Goal: Task Accomplishment & Management: Use online tool/utility

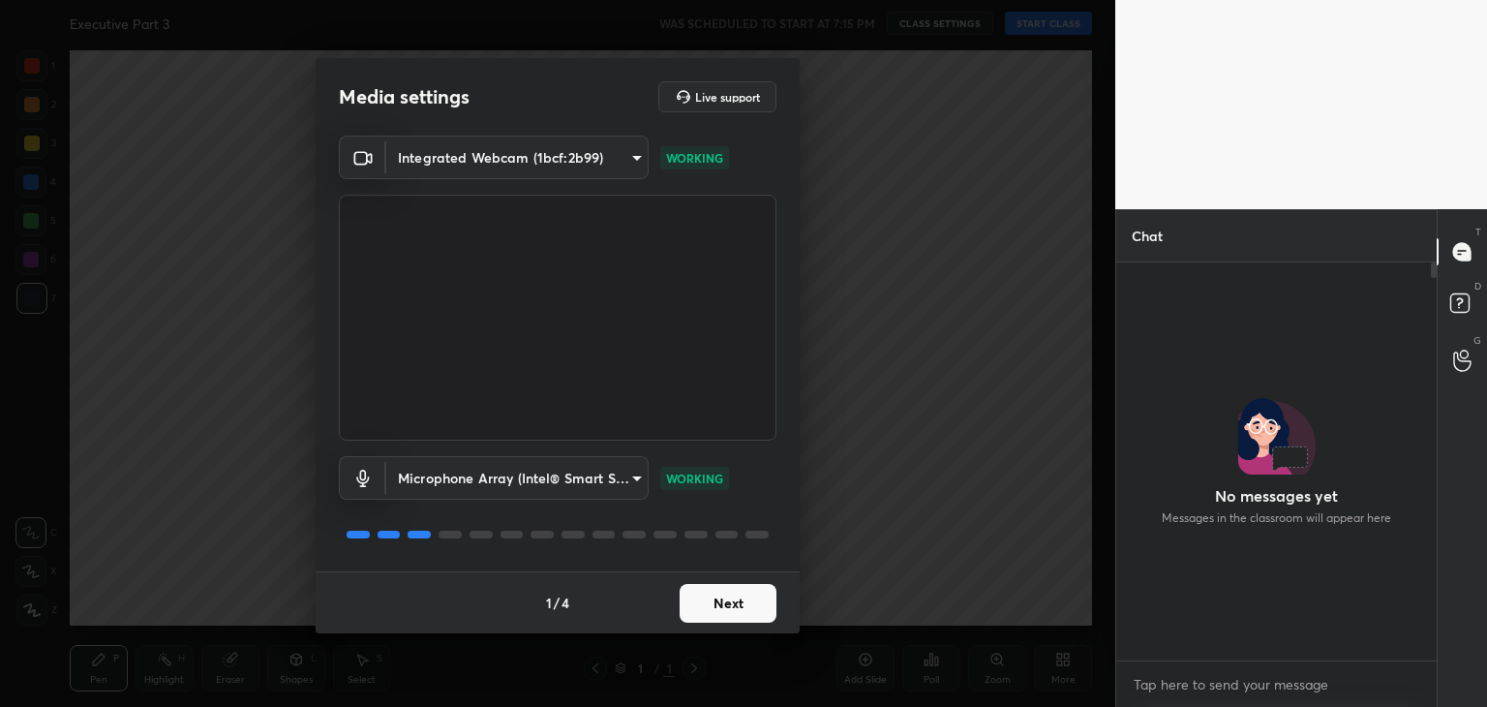
scroll to position [7, 6]
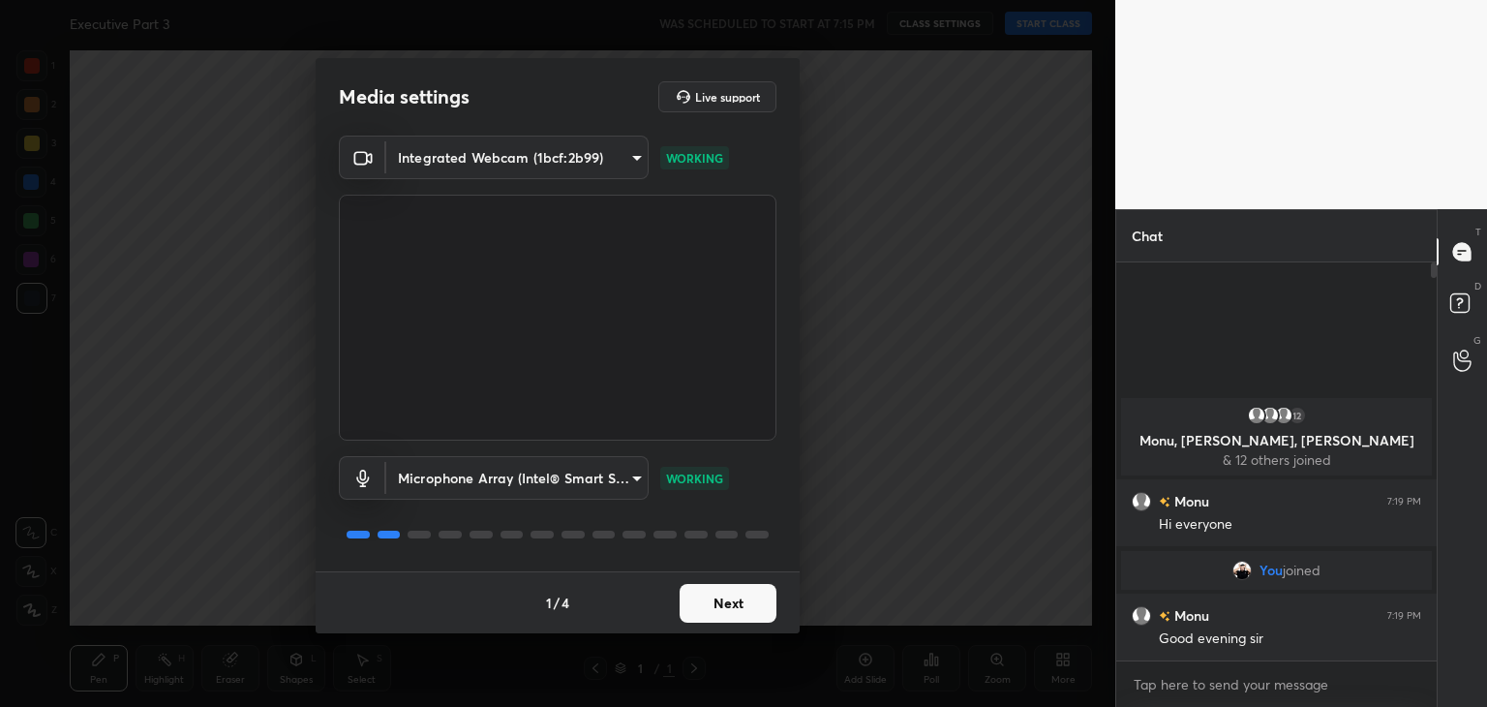
click at [742, 604] on button "Next" at bounding box center [727, 603] width 97 height 39
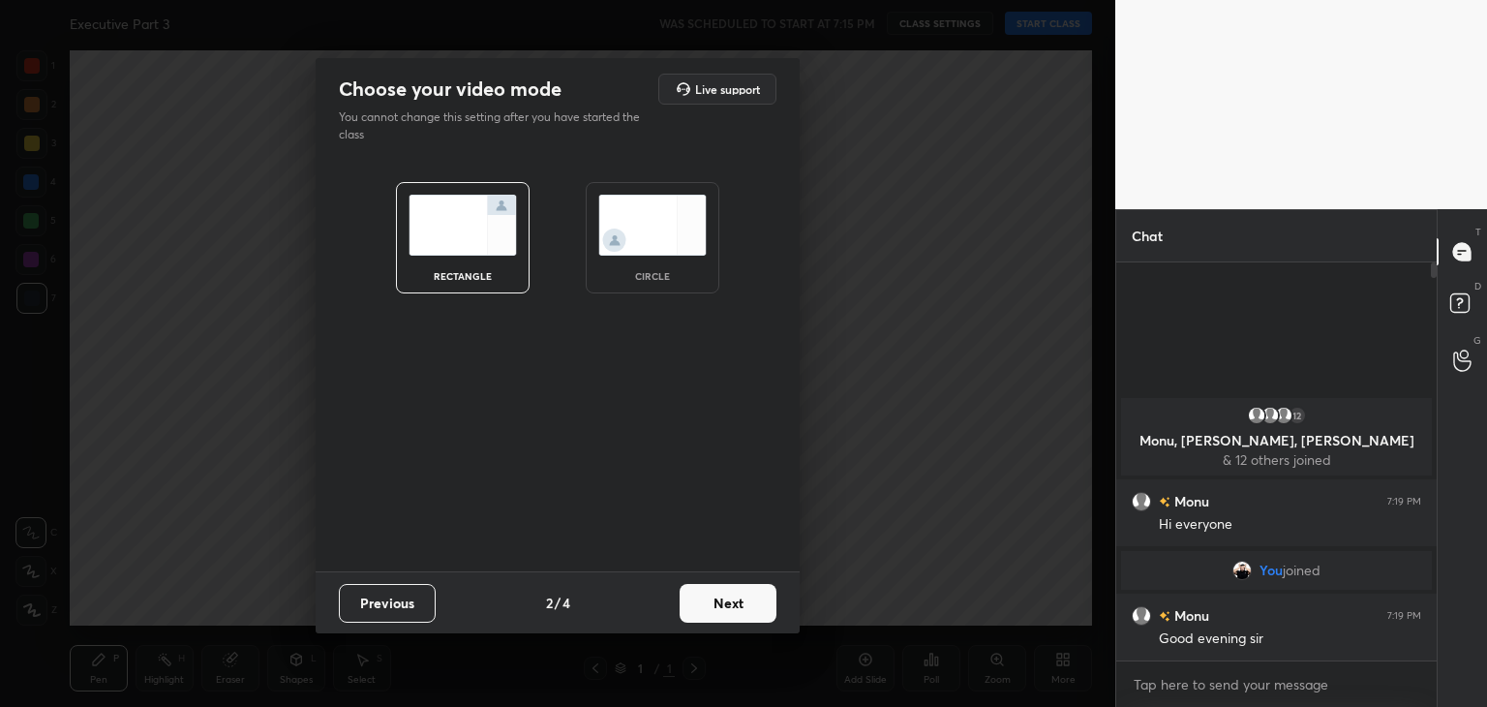
click at [681, 219] on img at bounding box center [652, 225] width 108 height 61
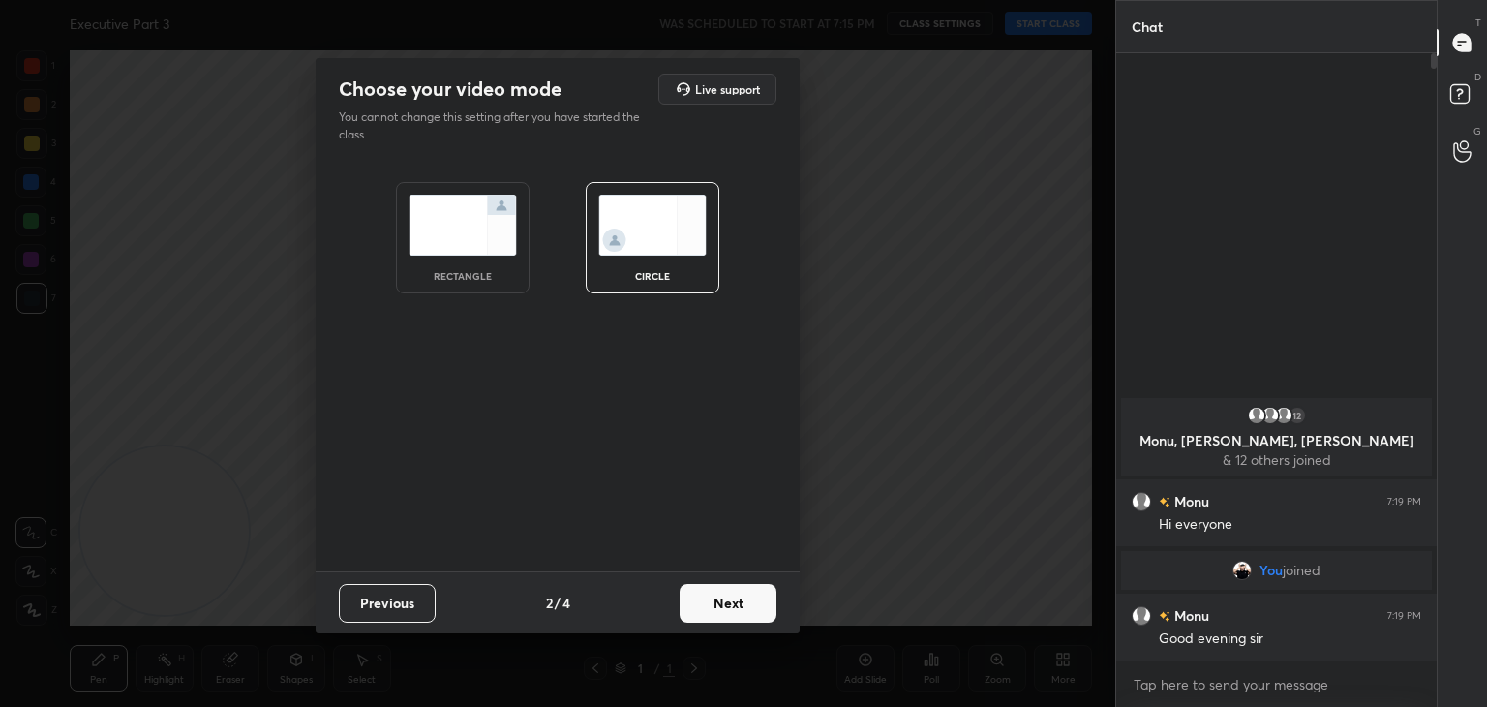
click at [738, 601] on button "Next" at bounding box center [727, 603] width 97 height 39
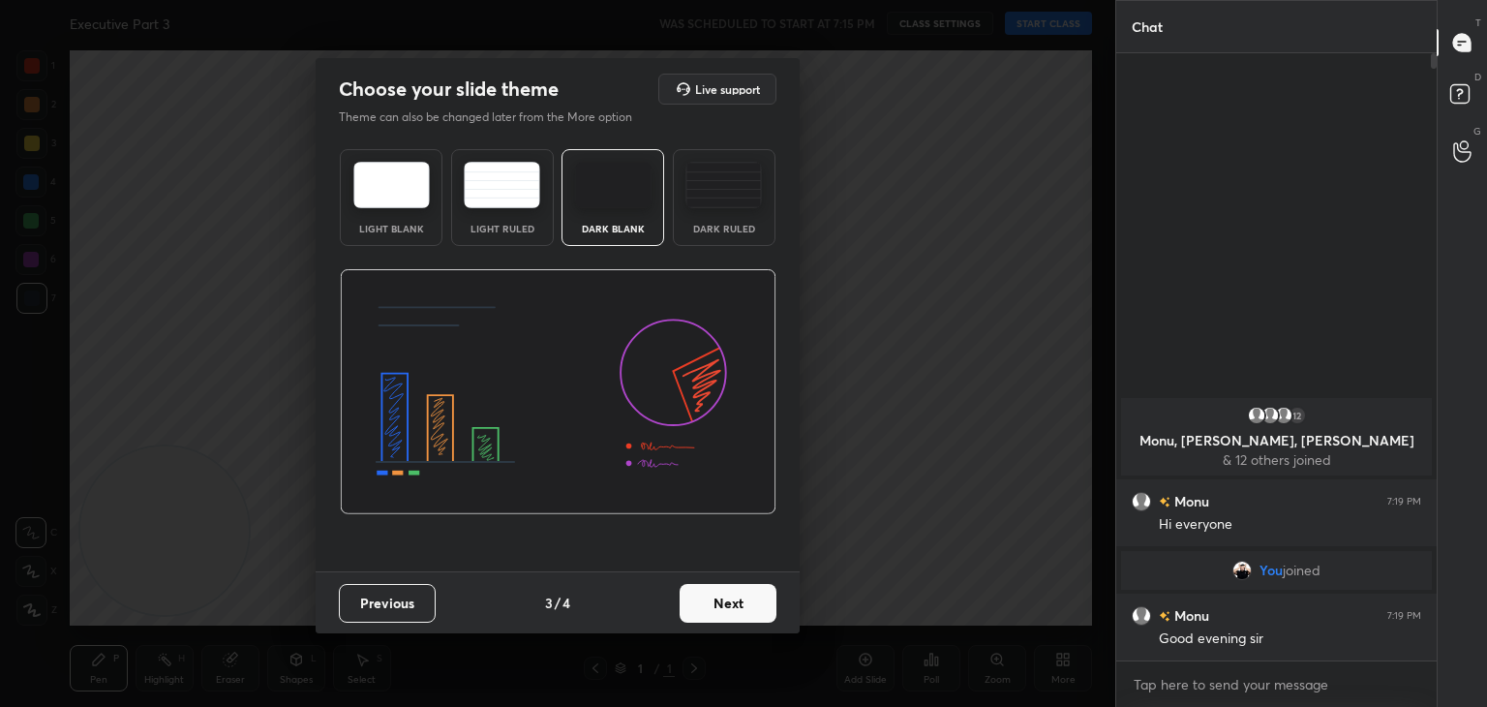
click at [738, 601] on button "Next" at bounding box center [727, 603] width 97 height 39
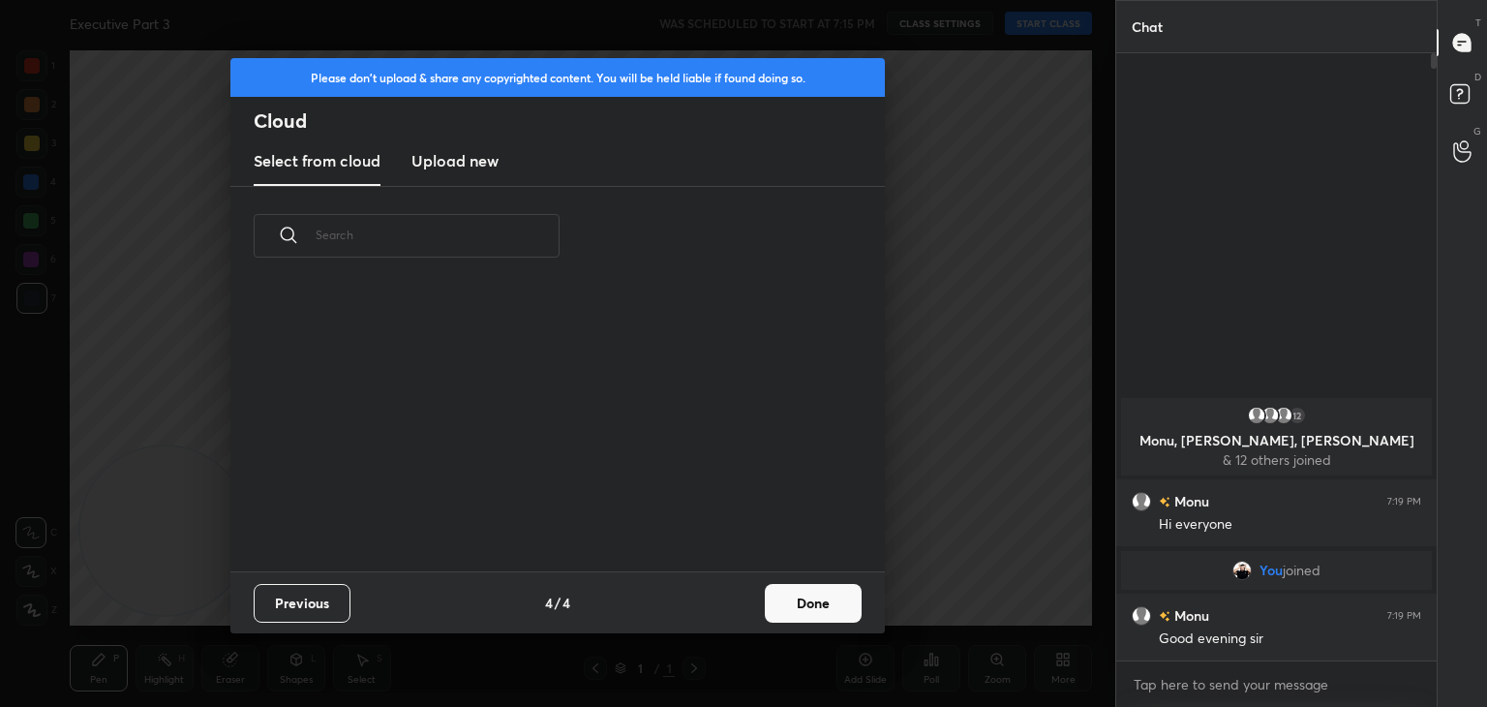
scroll to position [286, 621]
click at [484, 163] on h3 "Upload new" at bounding box center [454, 160] width 87 height 23
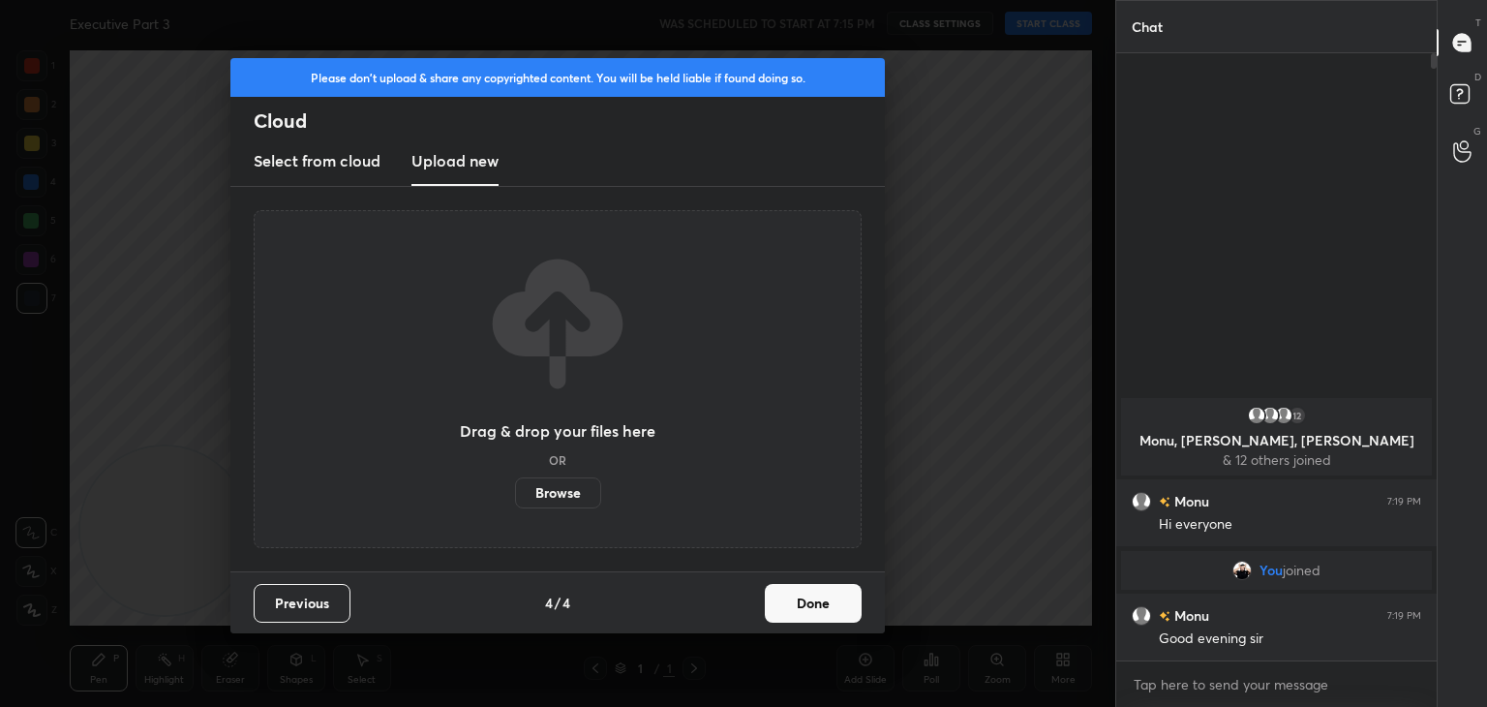
click at [554, 493] on label "Browse" at bounding box center [558, 492] width 86 height 31
click at [515, 493] on input "Browse" at bounding box center [515, 492] width 0 height 31
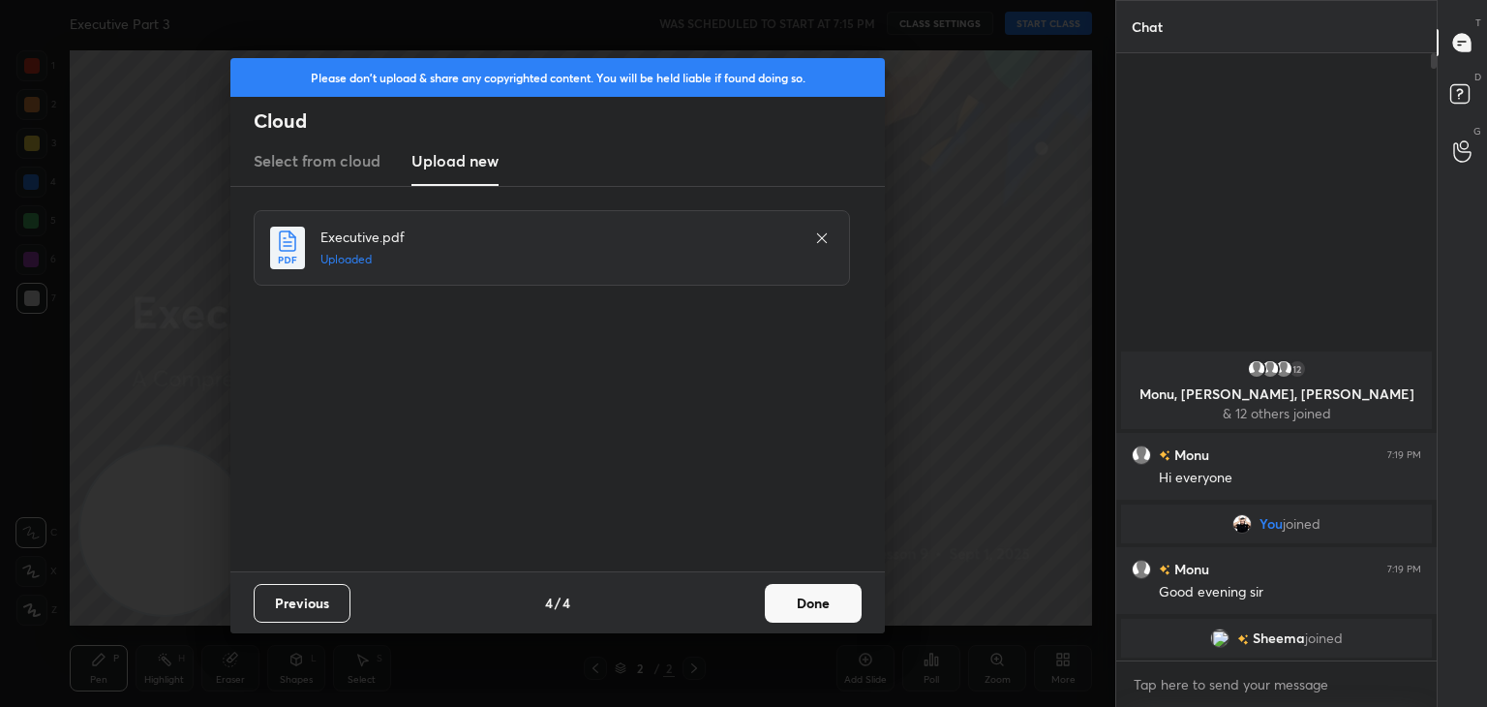
click at [840, 609] on button "Done" at bounding box center [813, 603] width 97 height 39
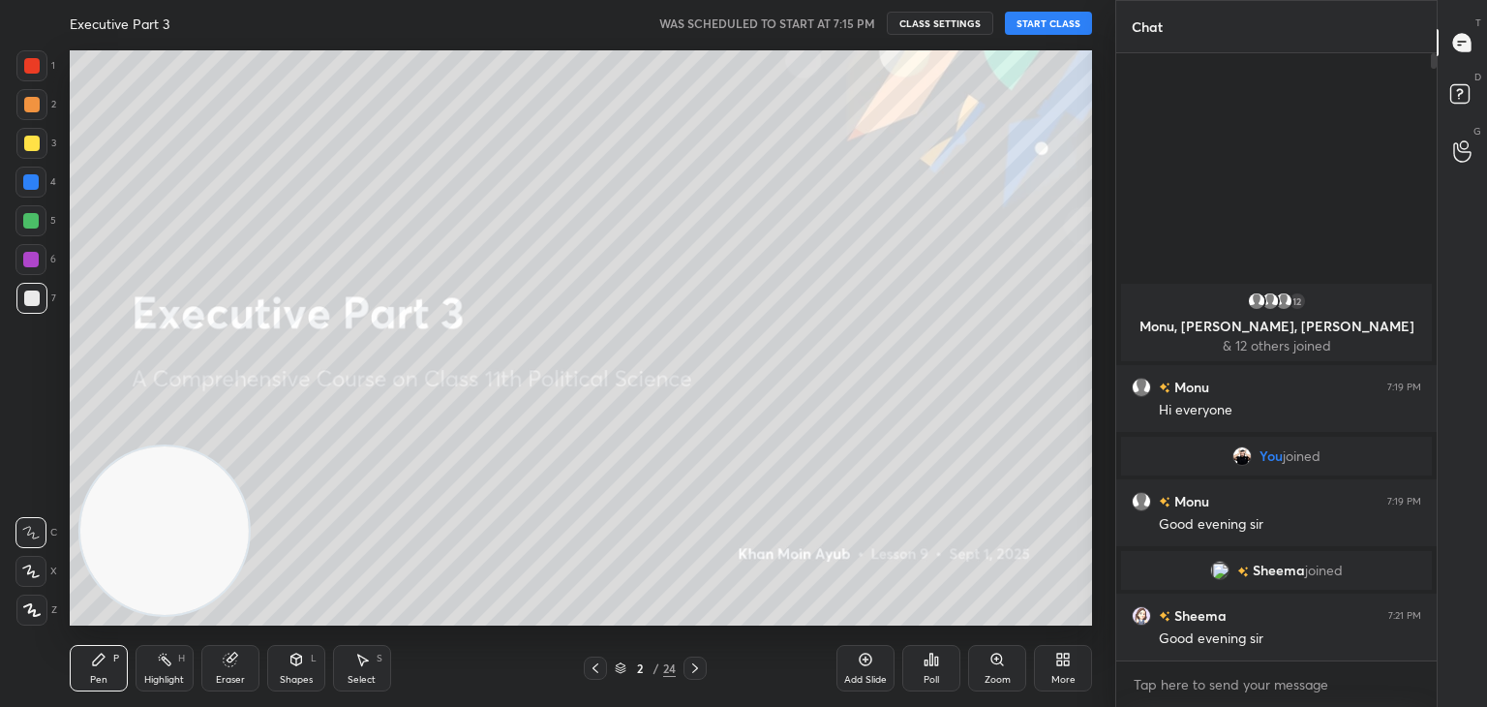
click at [1072, 25] on button "START CLASS" at bounding box center [1048, 23] width 87 height 23
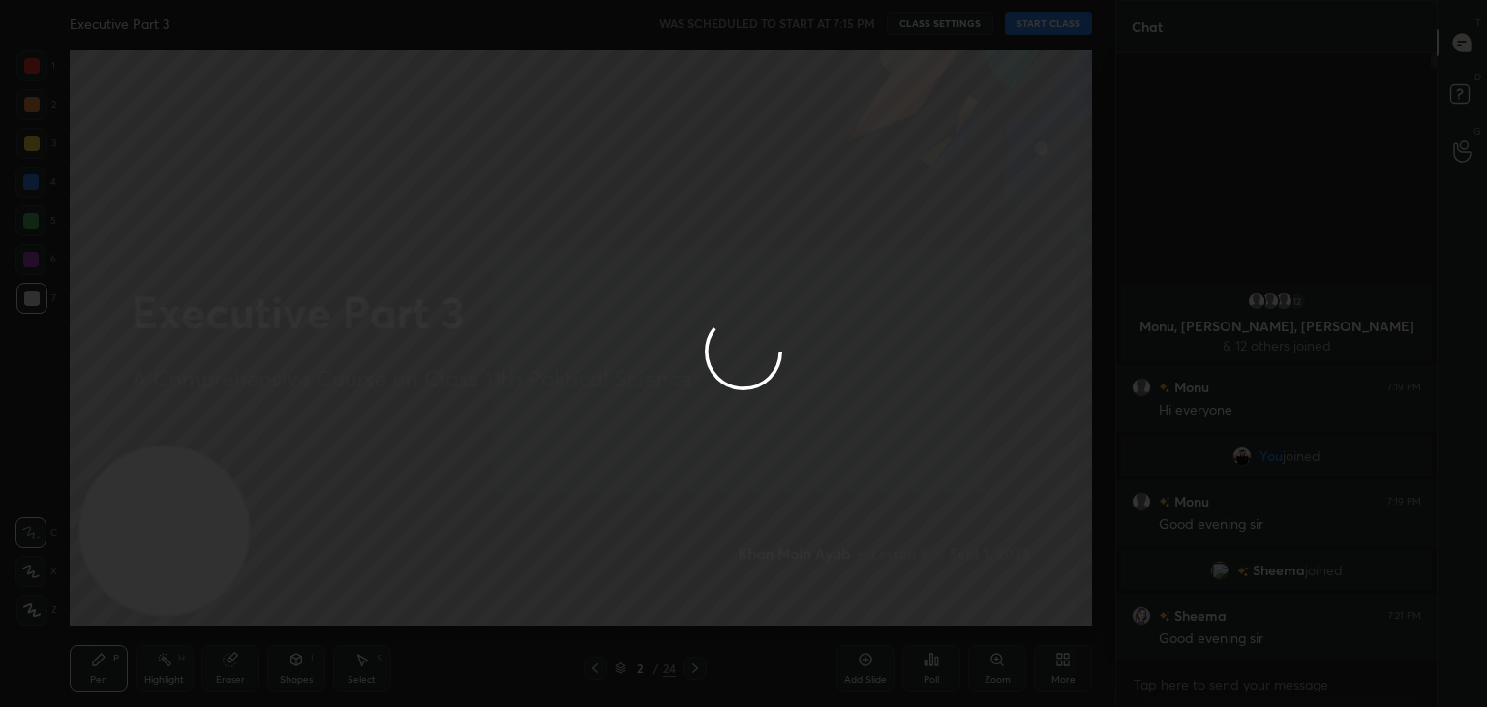
type textarea "x"
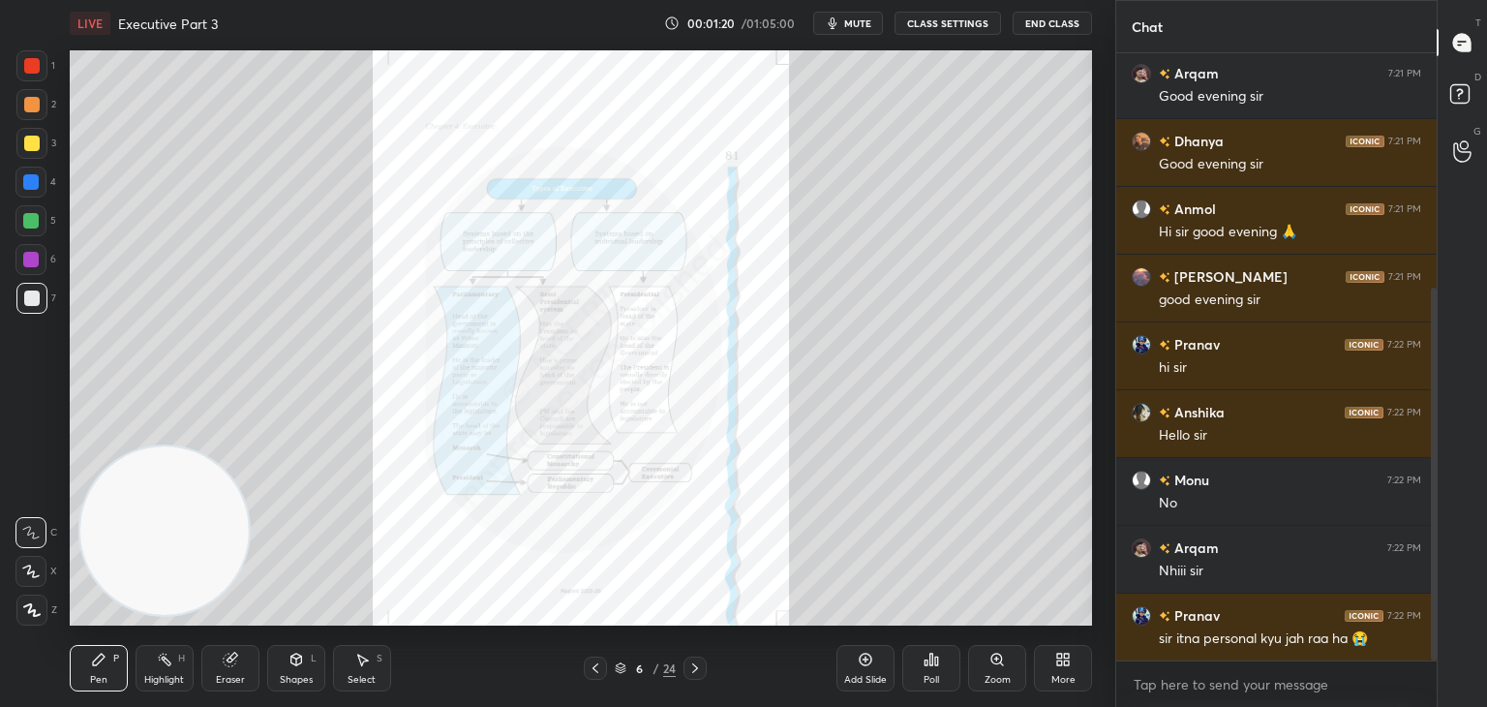
scroll to position [451, 0]
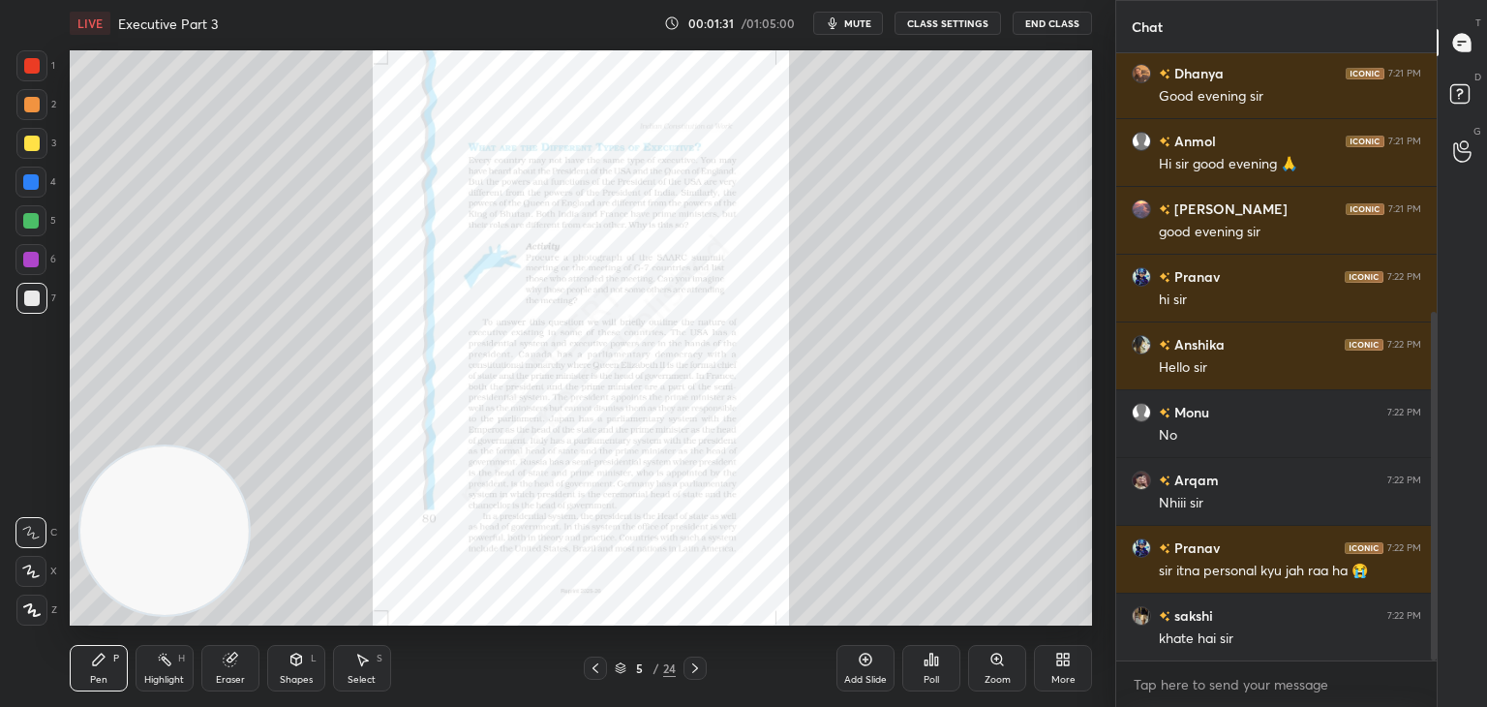
click at [1000, 671] on div "Zoom" at bounding box center [997, 668] width 58 height 46
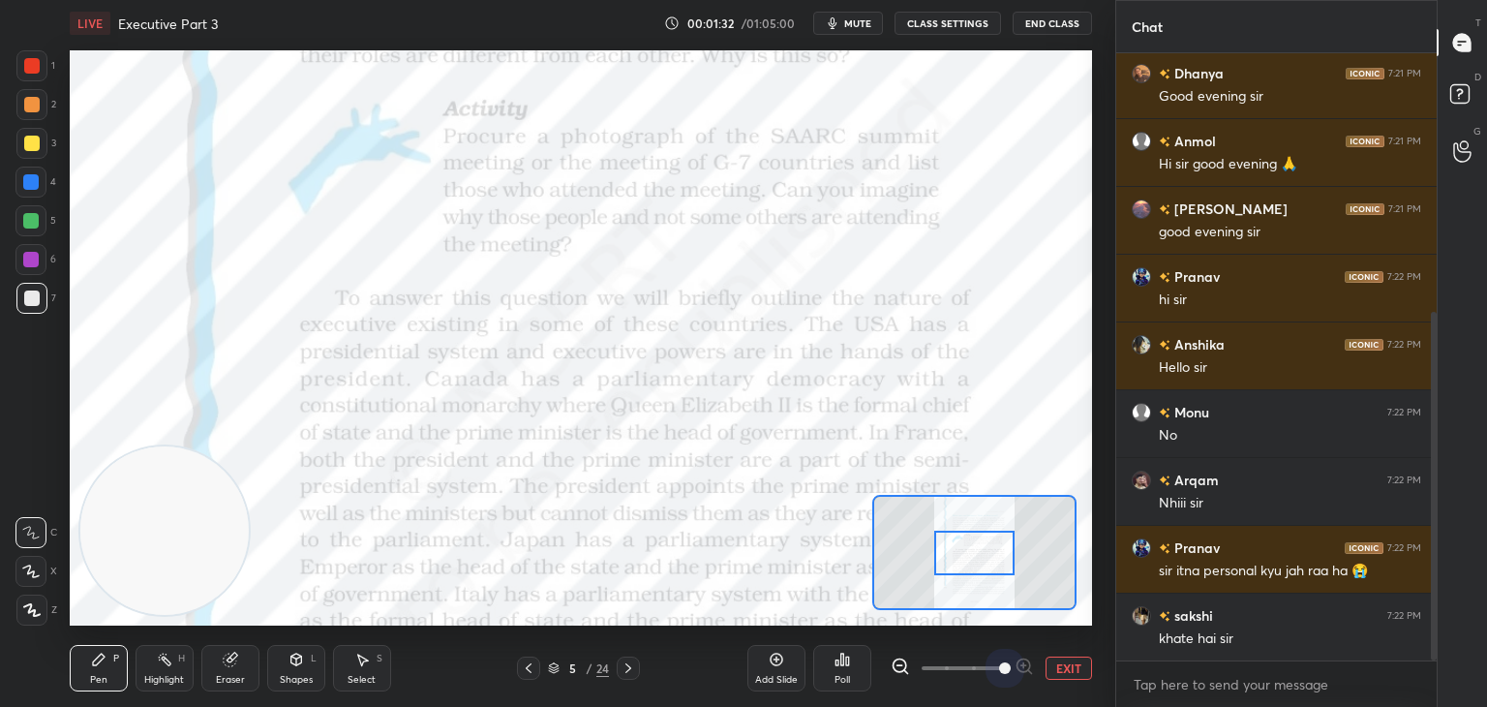
scroll to position [519, 0]
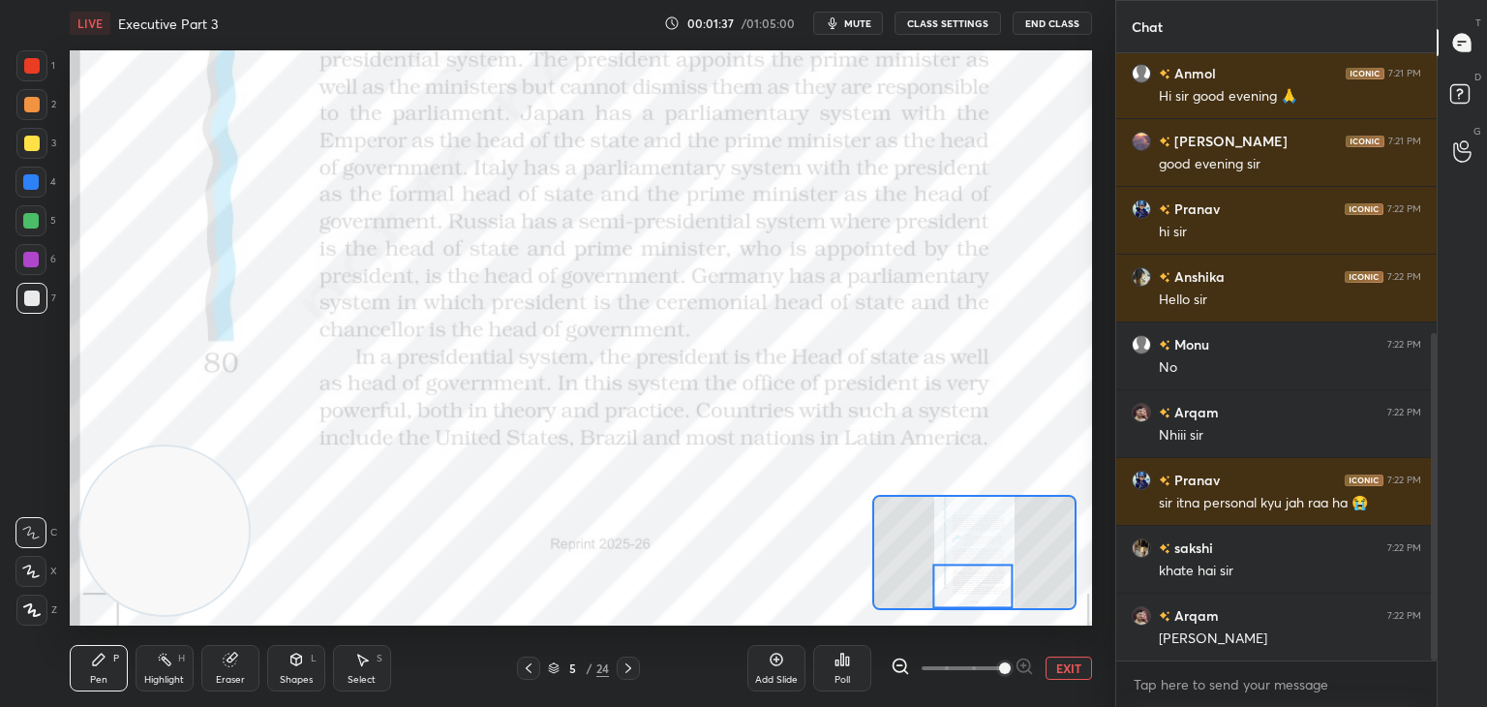
click at [31, 63] on div at bounding box center [31, 65] width 15 height 15
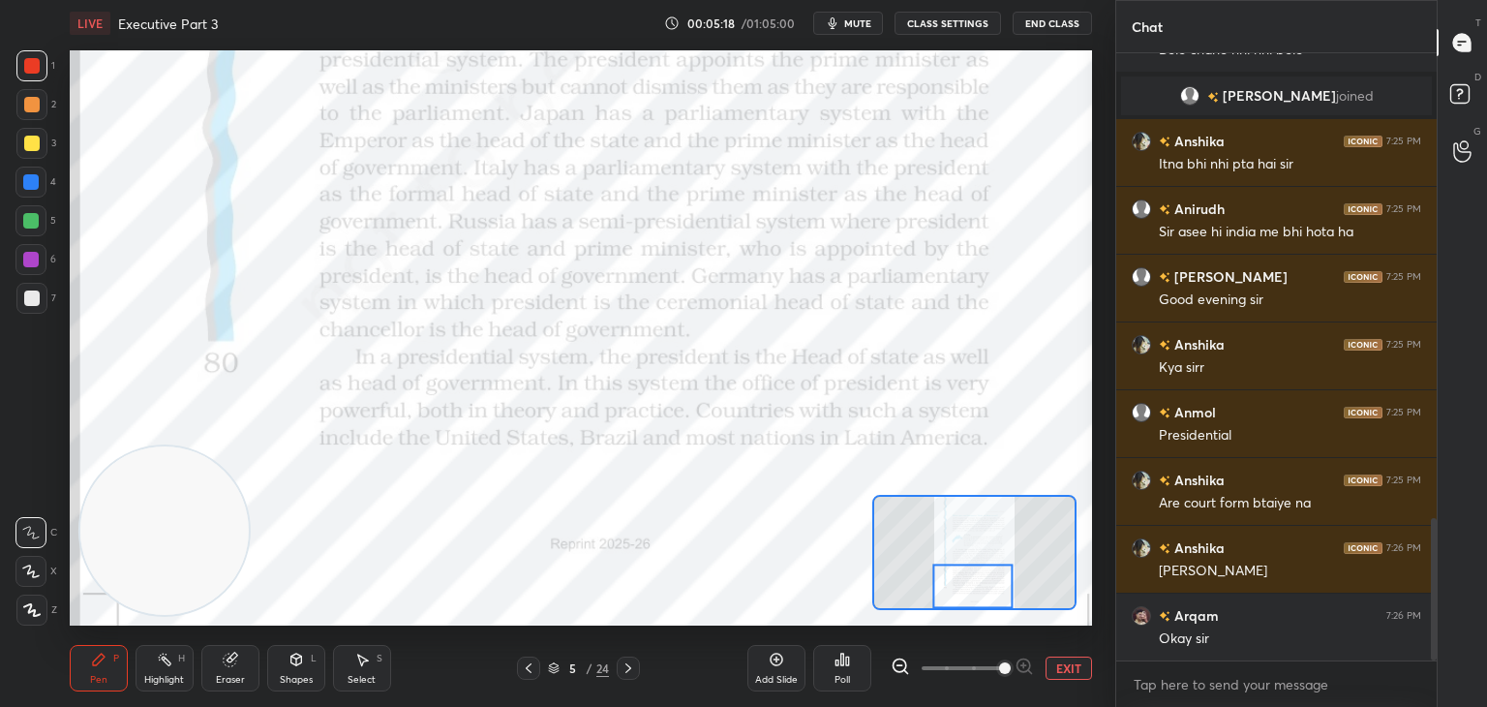
scroll to position [2050, 0]
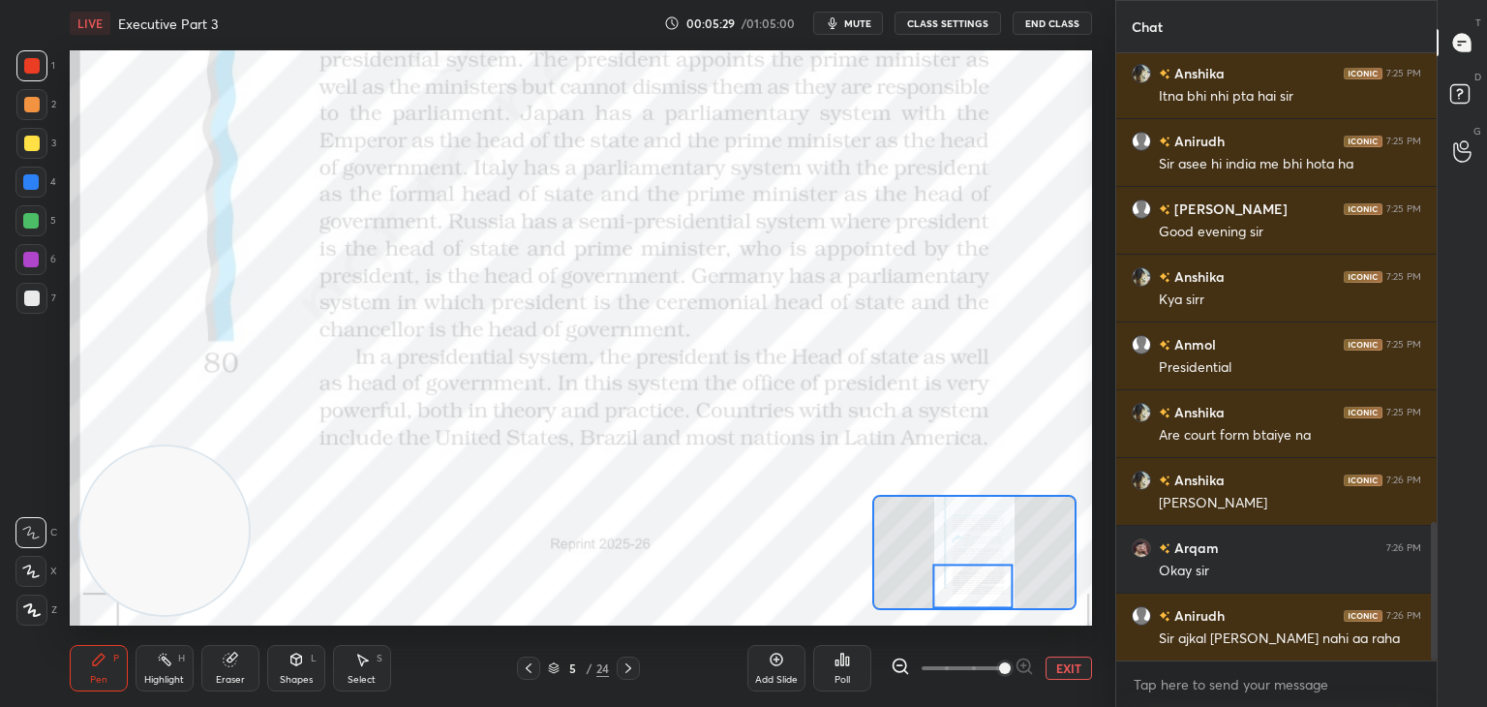
click at [774, 671] on div "Add Slide" at bounding box center [776, 668] width 58 height 46
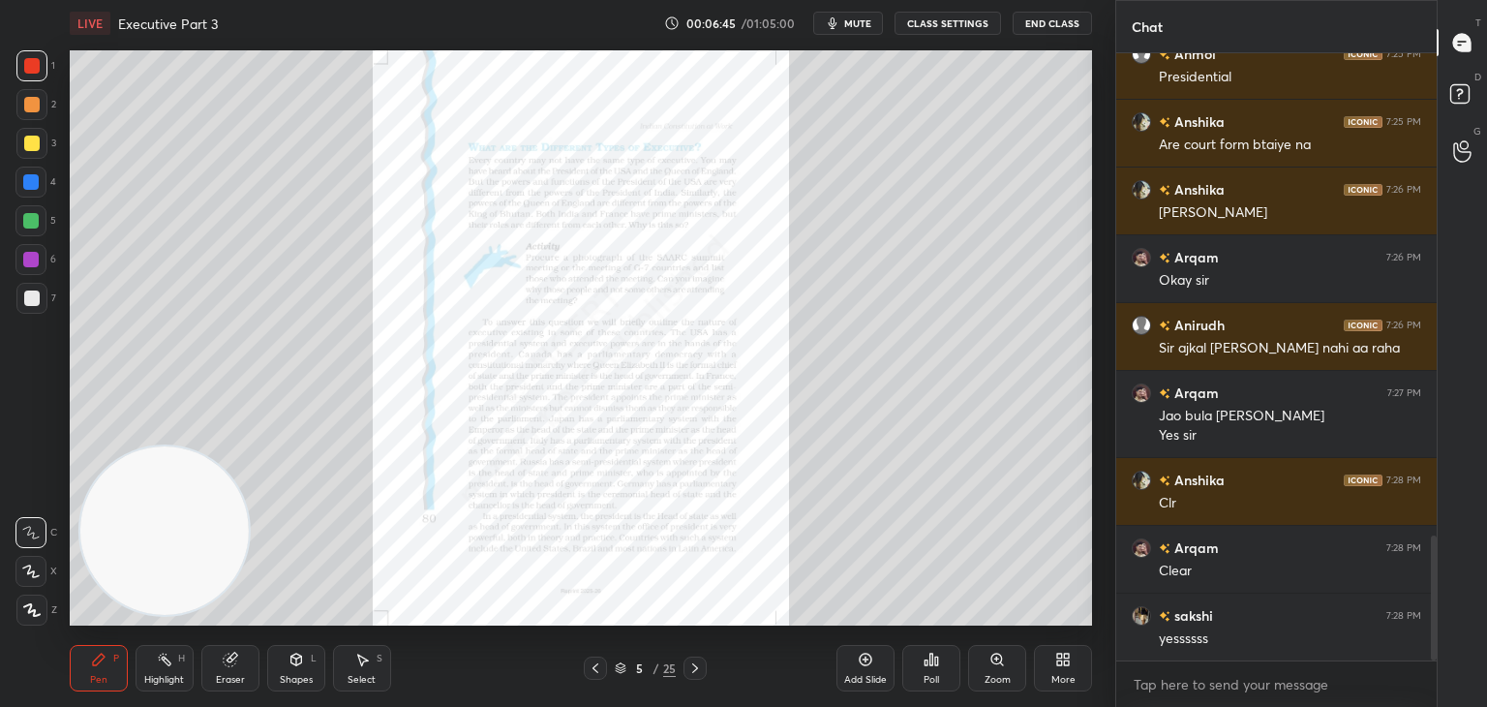
scroll to position [2408, 0]
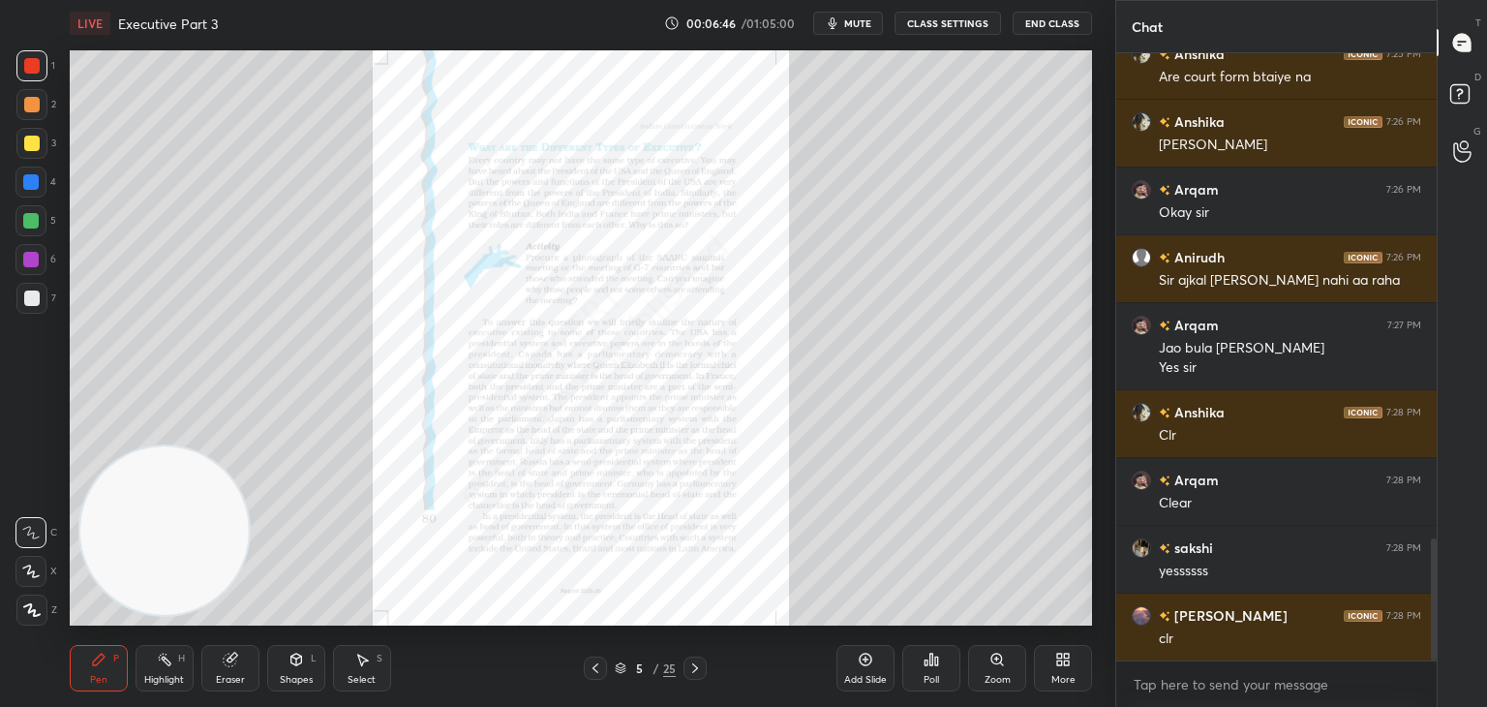
click at [995, 669] on div "Zoom" at bounding box center [997, 668] width 58 height 46
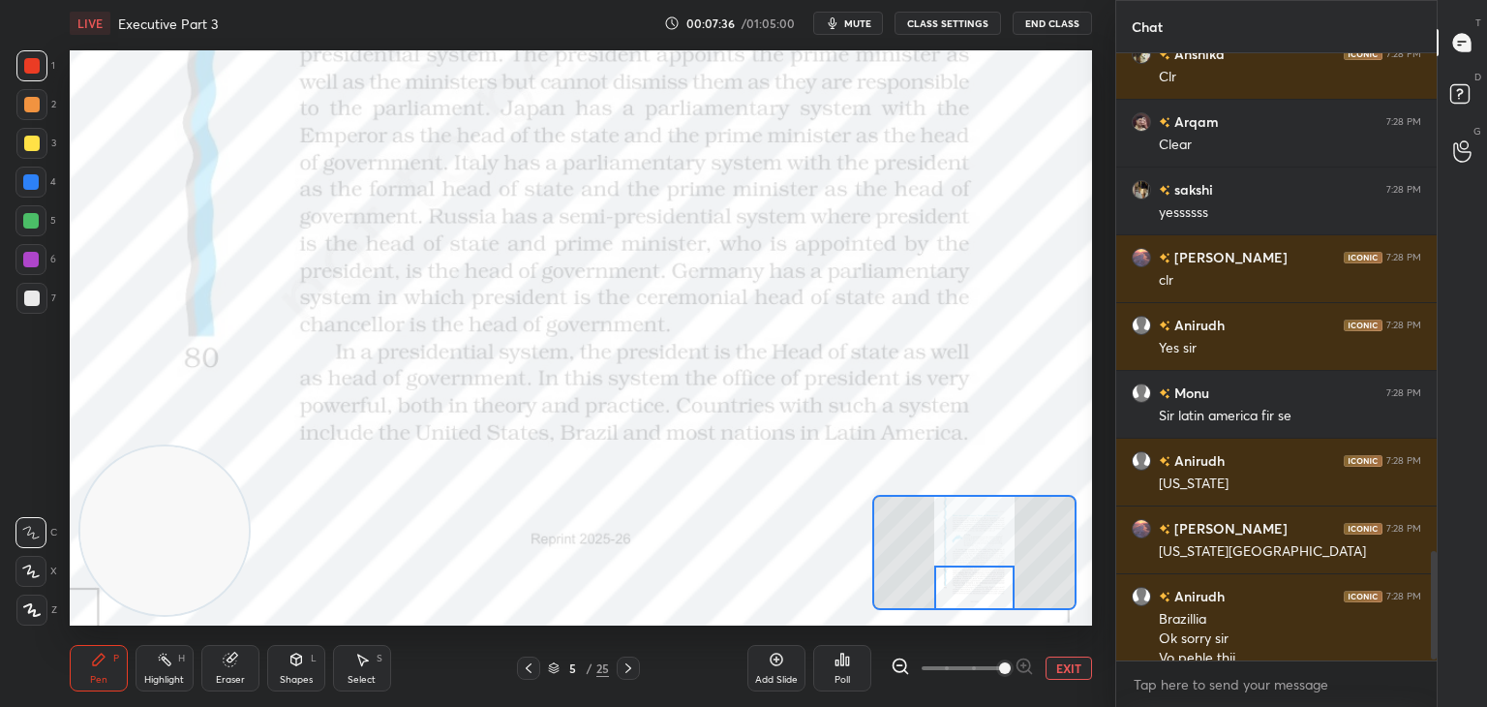
scroll to position [2785, 0]
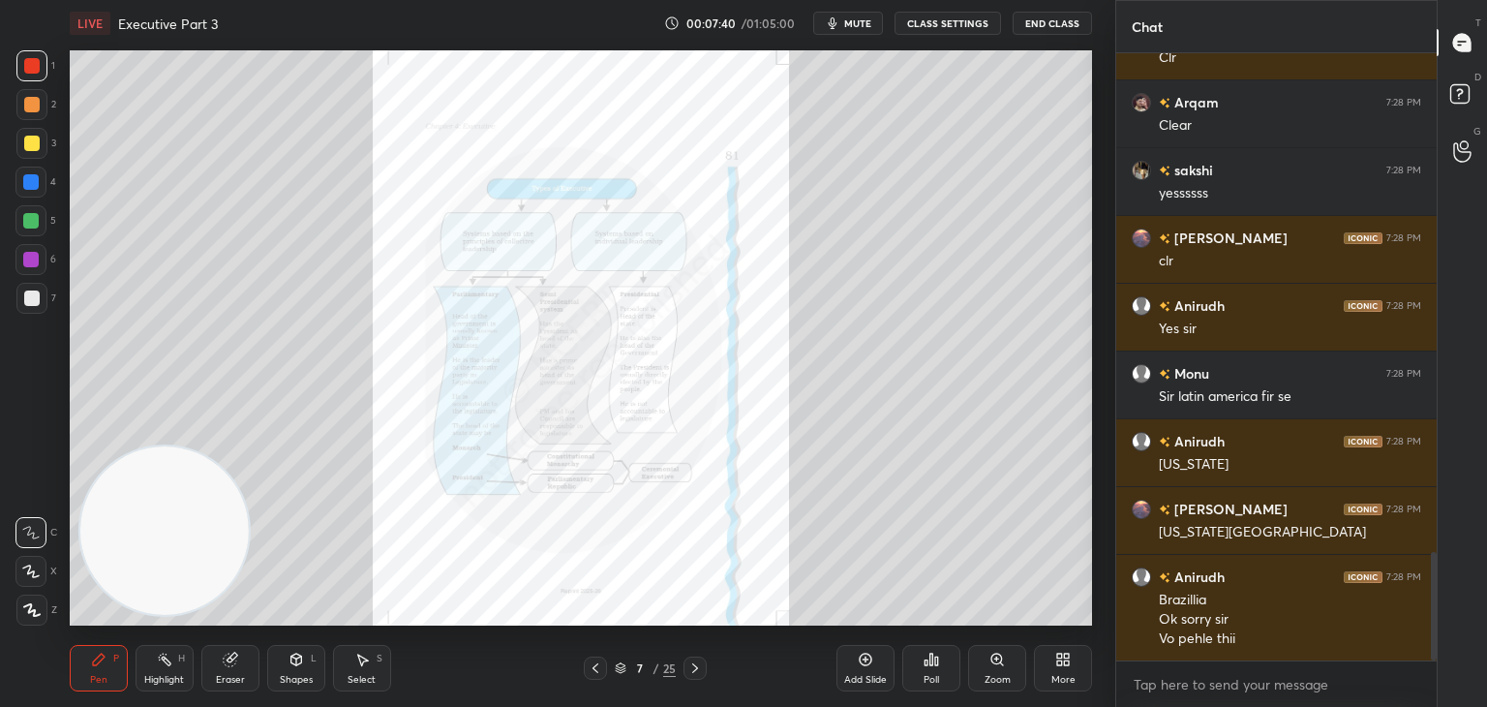
click at [993, 660] on icon at bounding box center [996, 658] width 11 height 11
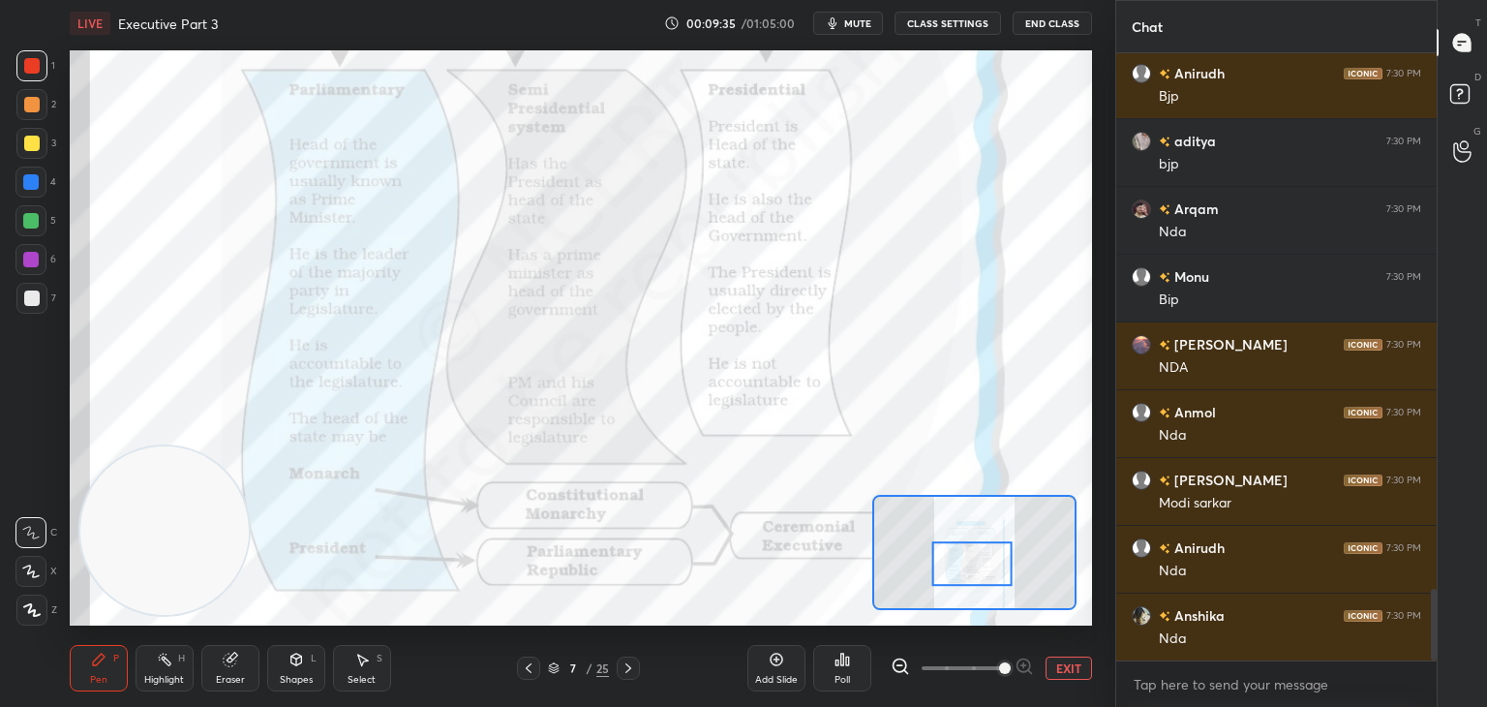
scroll to position [4615, 0]
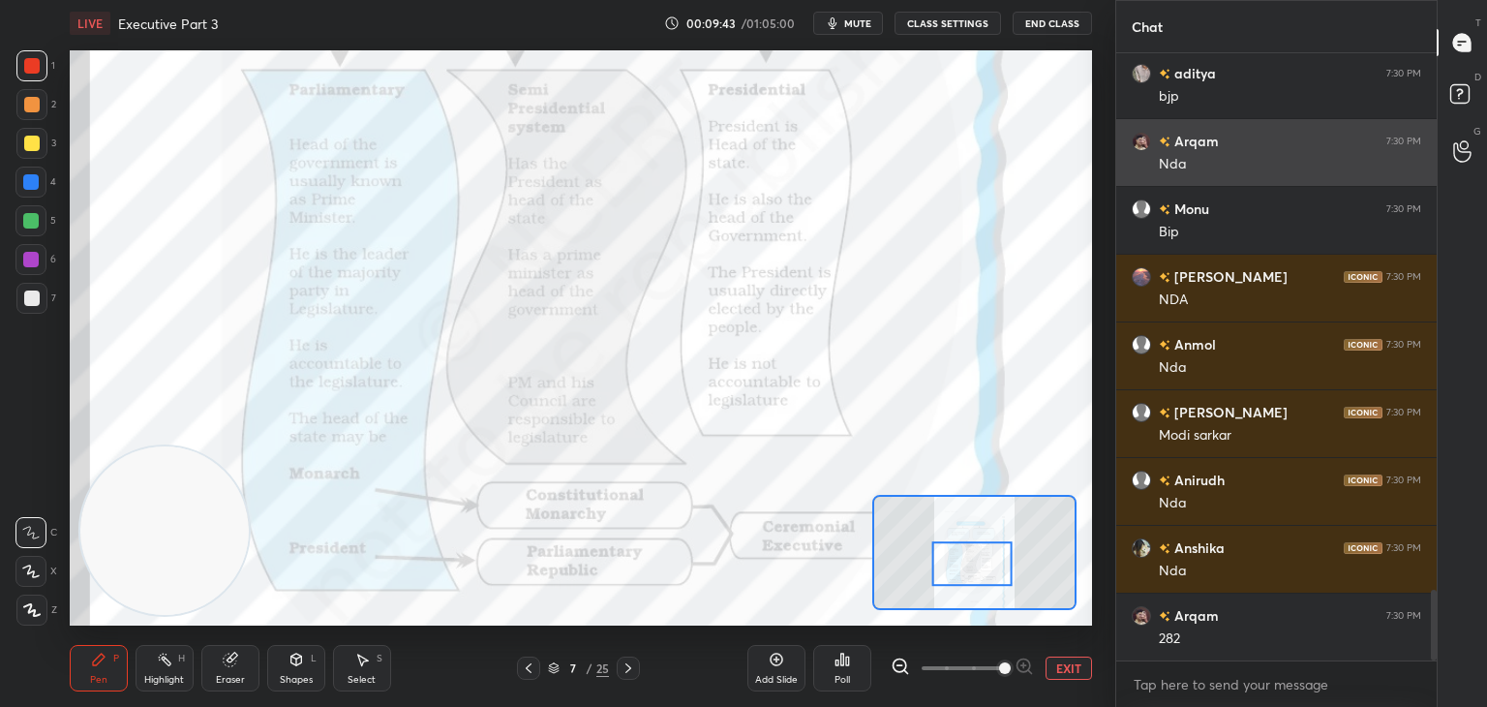
click at [1096, 182] on div "Setting up your live class Poll for secs No correct answer Start poll" at bounding box center [581, 337] width 1038 height 583
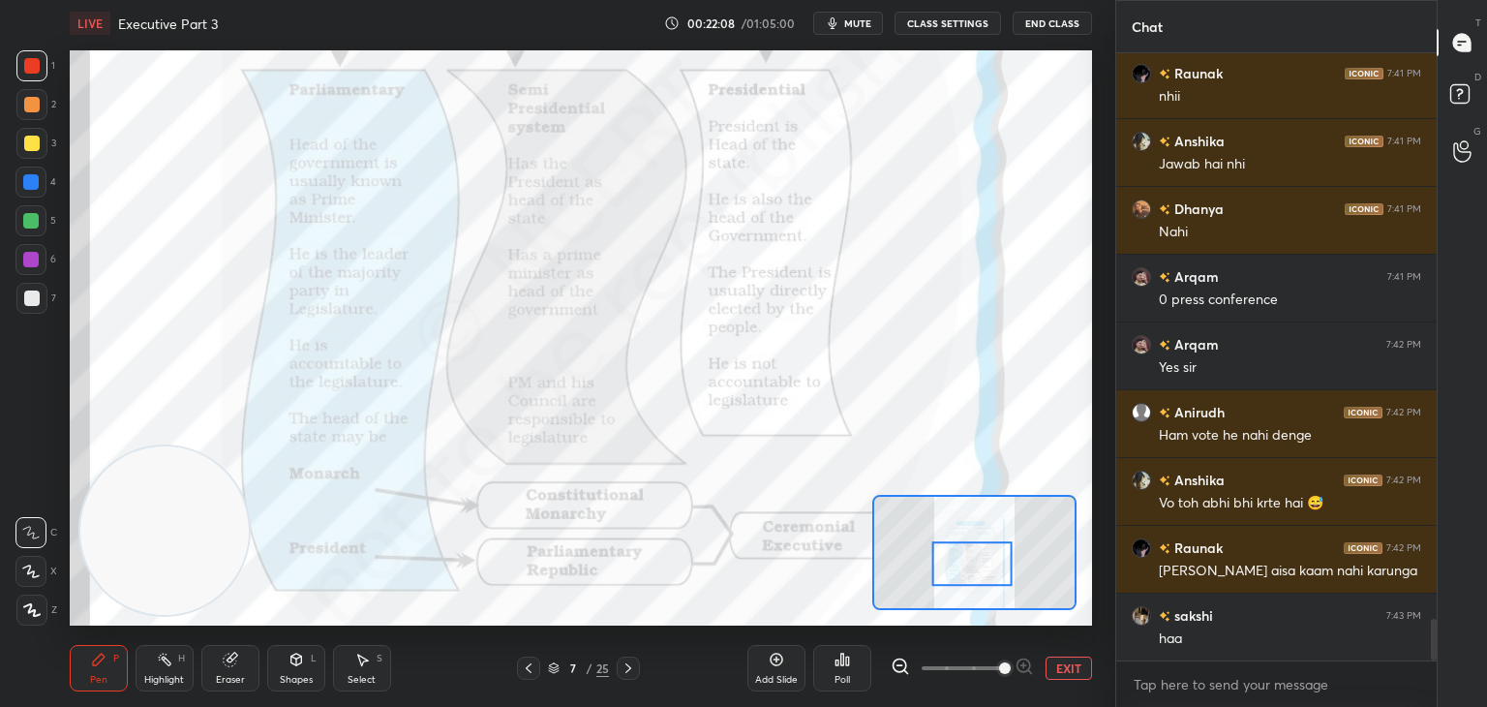
scroll to position [8240, 0]
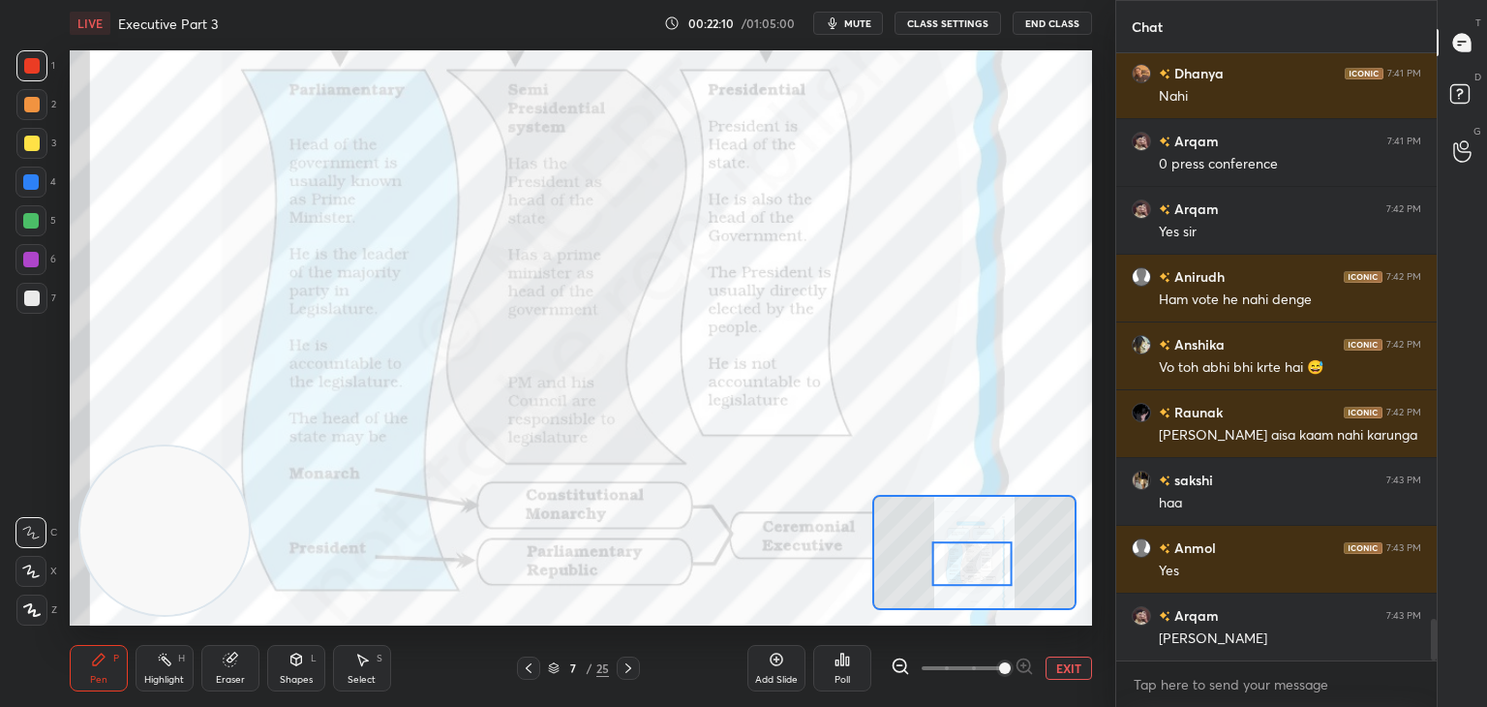
click at [774, 664] on icon at bounding box center [775, 658] width 15 height 15
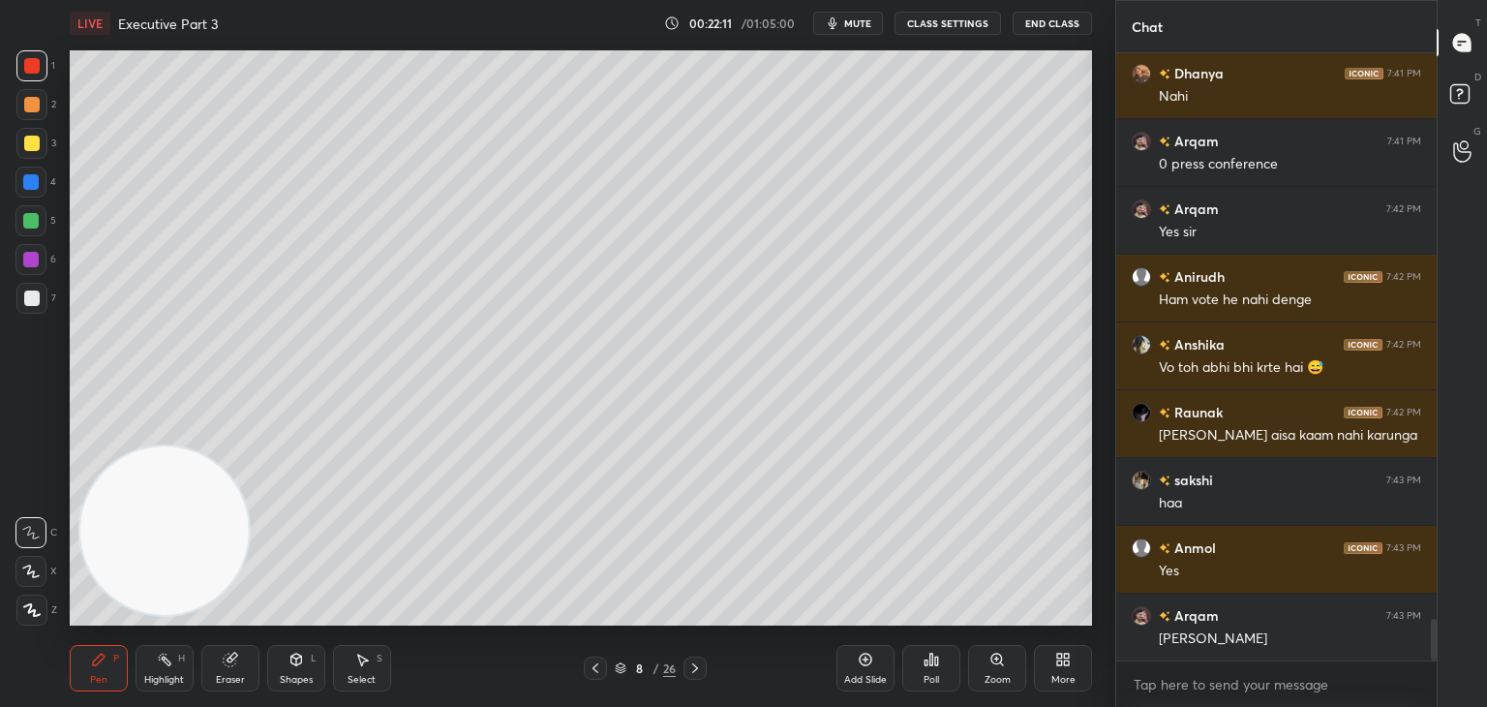
scroll to position [8376, 0]
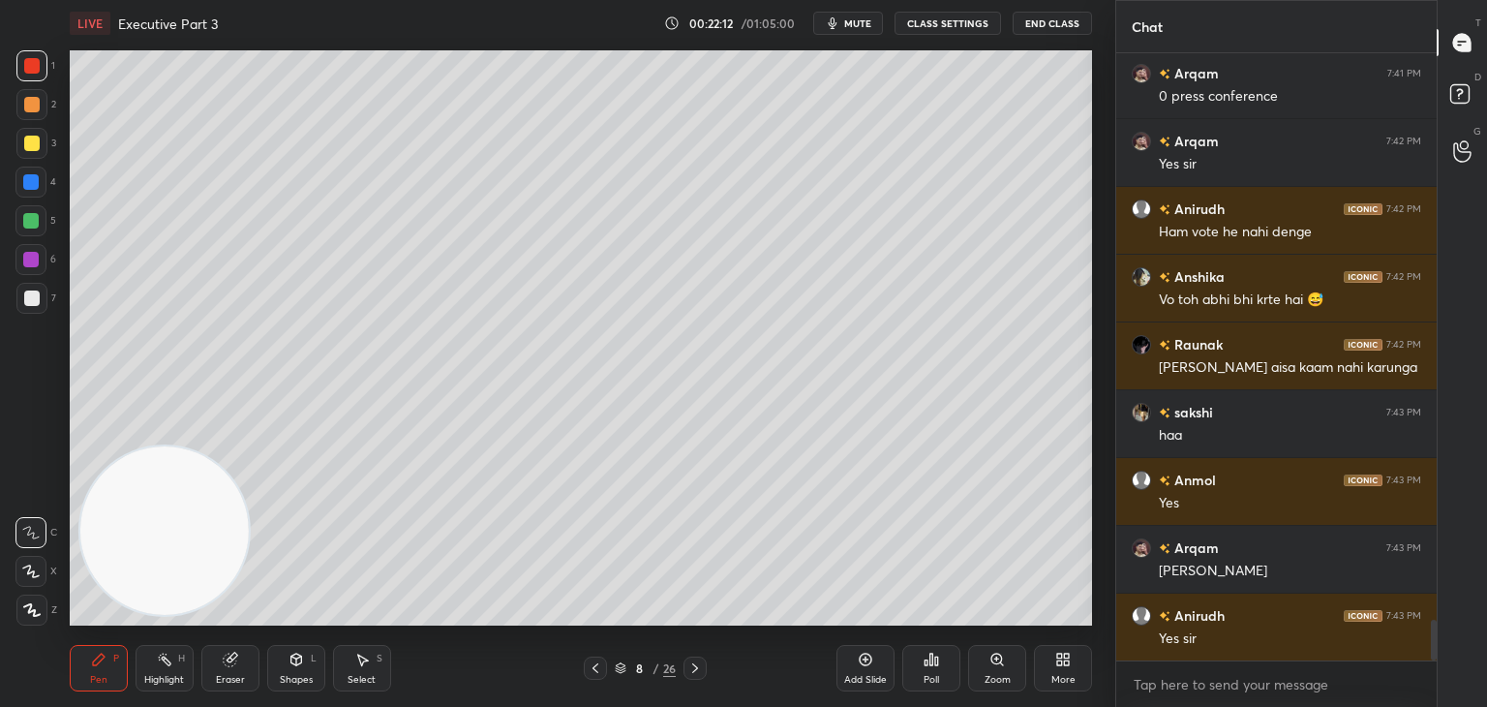
click at [35, 609] on icon at bounding box center [31, 610] width 17 height 14
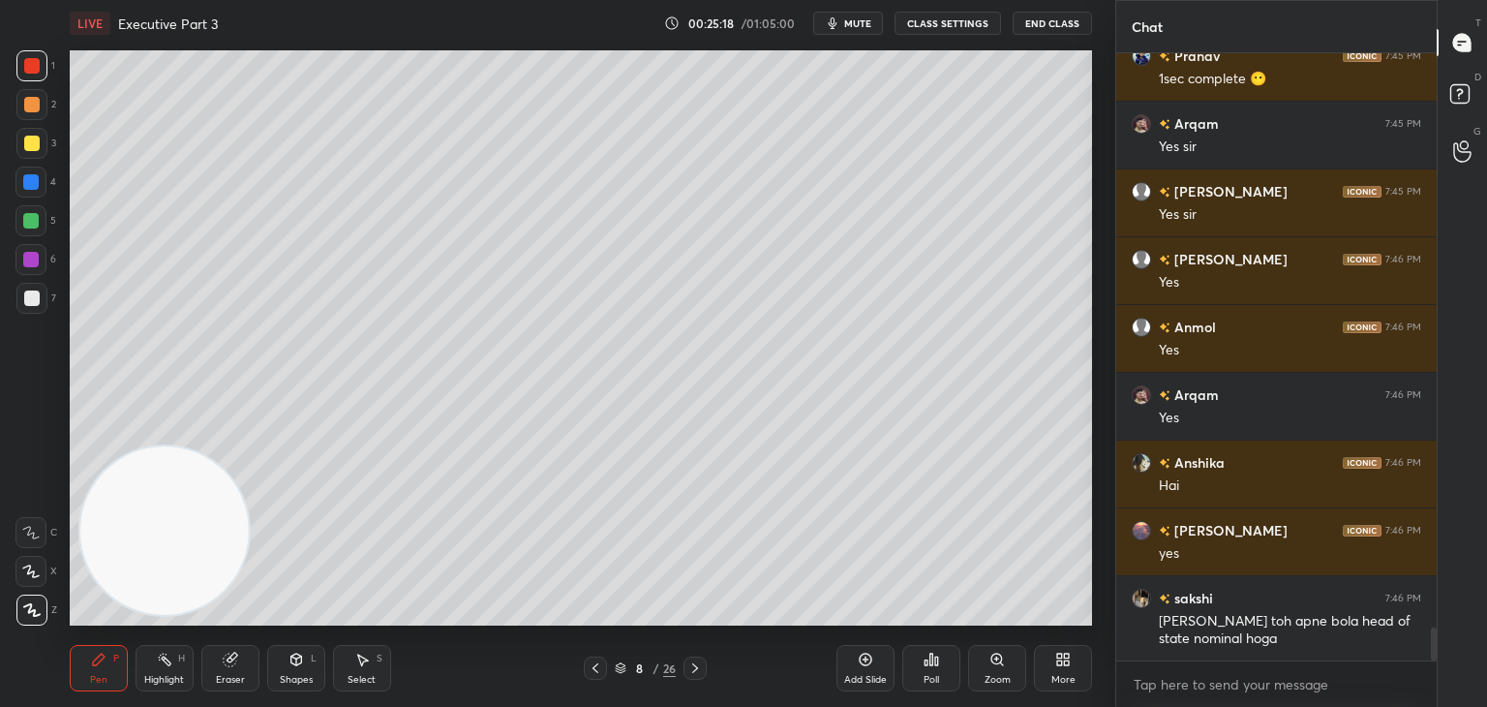
scroll to position [10464, 0]
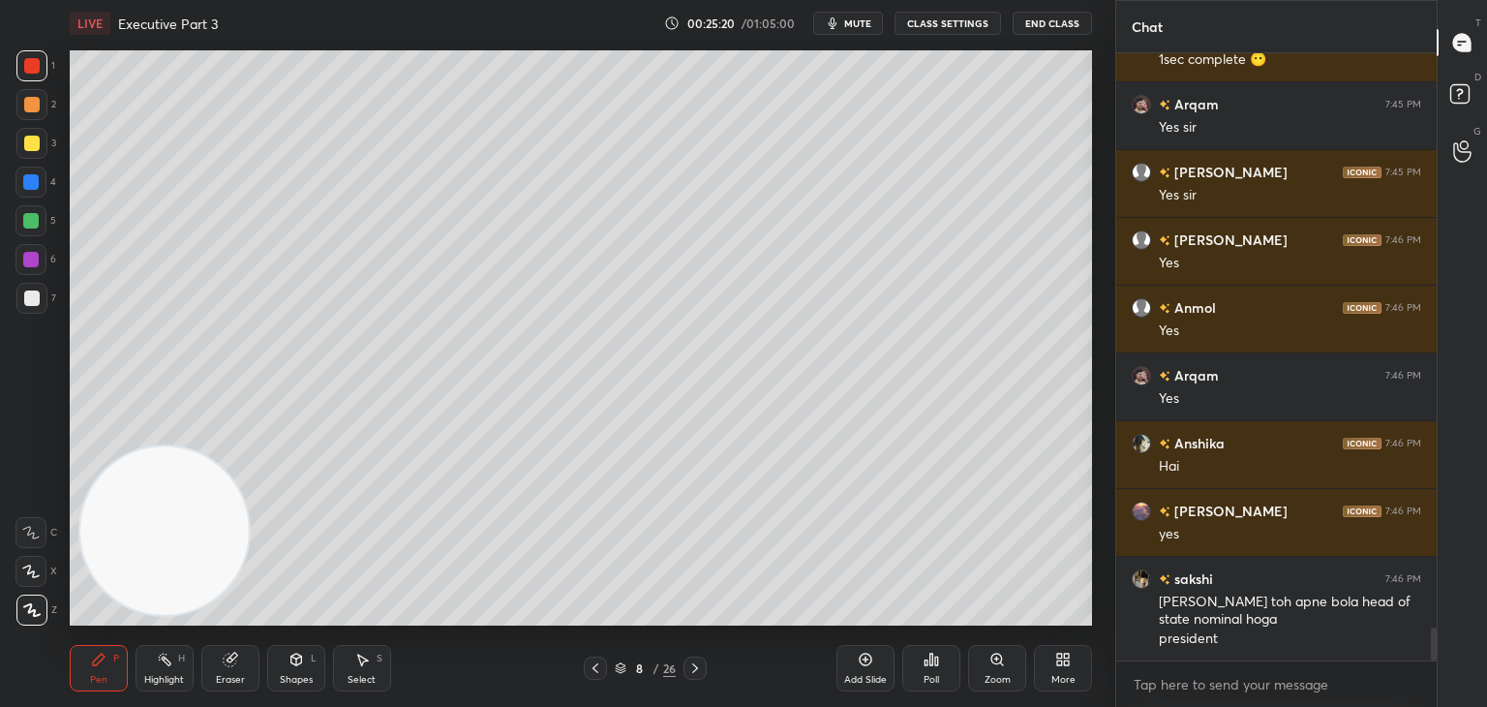
click at [852, 27] on span "mute" at bounding box center [857, 23] width 27 height 14
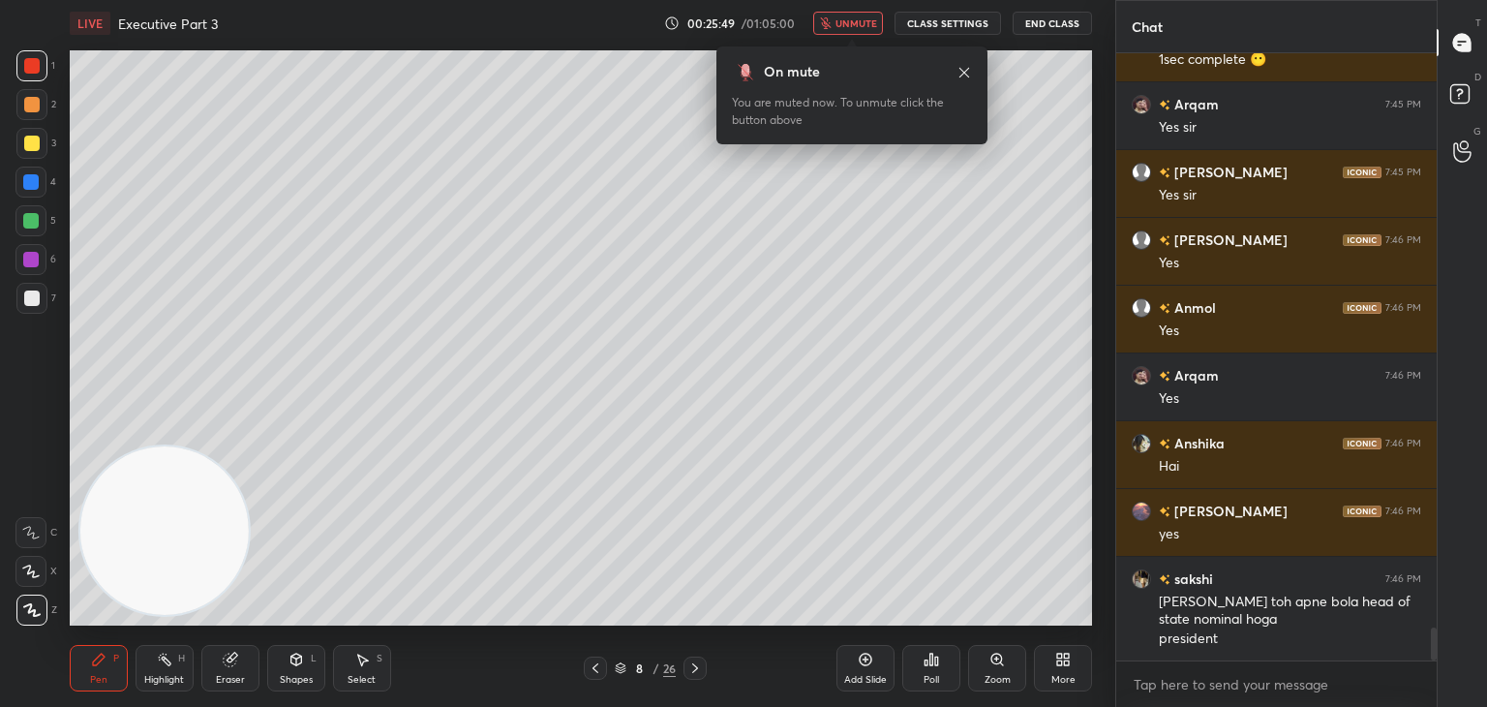
click at [859, 28] on span "unmute" at bounding box center [856, 23] width 42 height 14
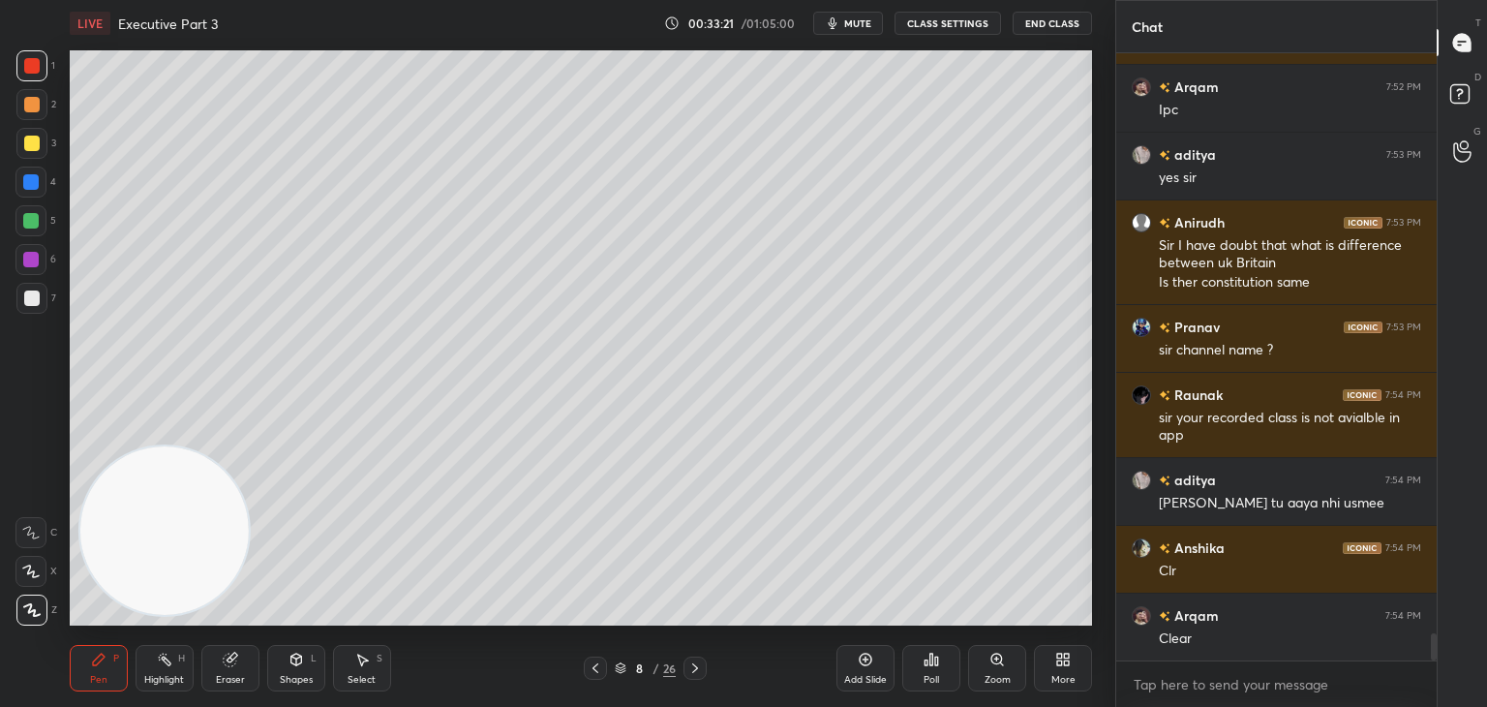
scroll to position [13230, 0]
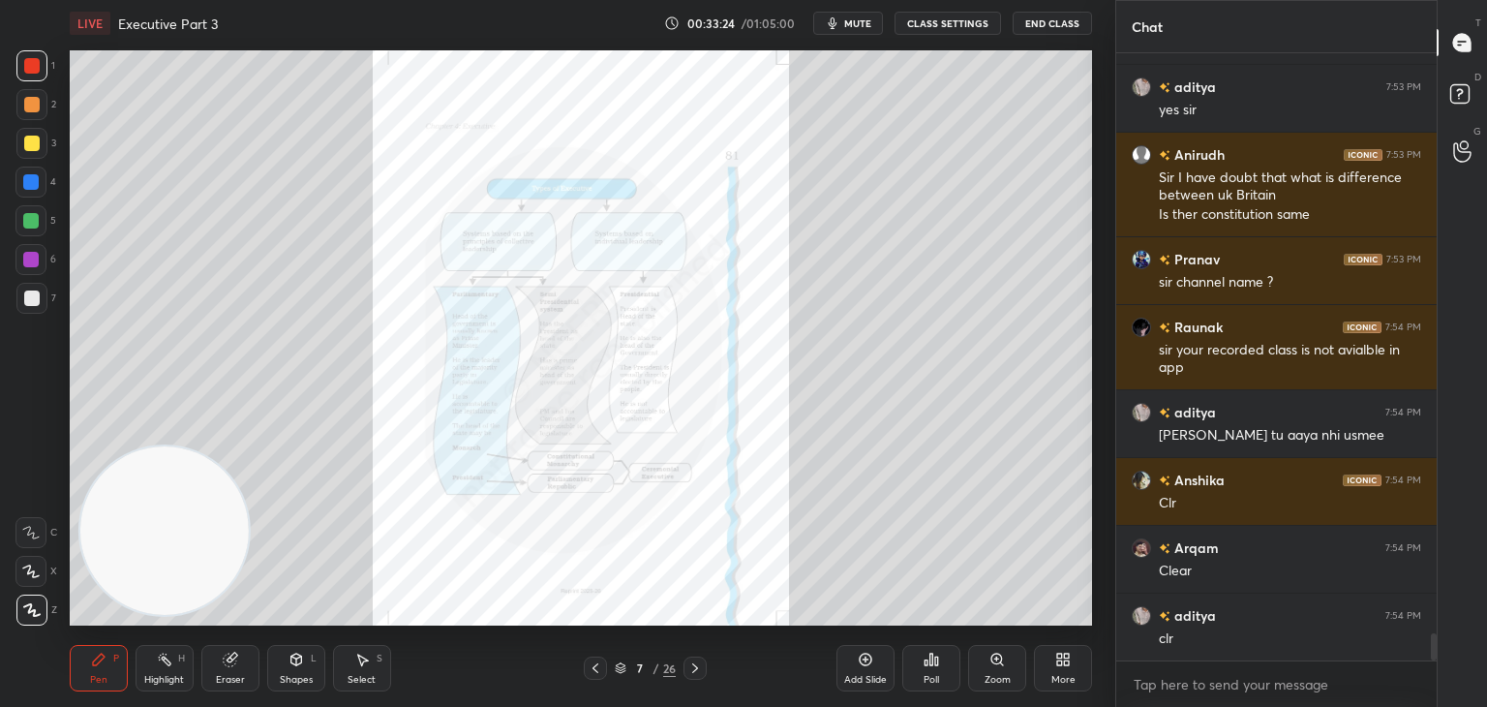
click at [998, 667] on icon at bounding box center [996, 658] width 15 height 15
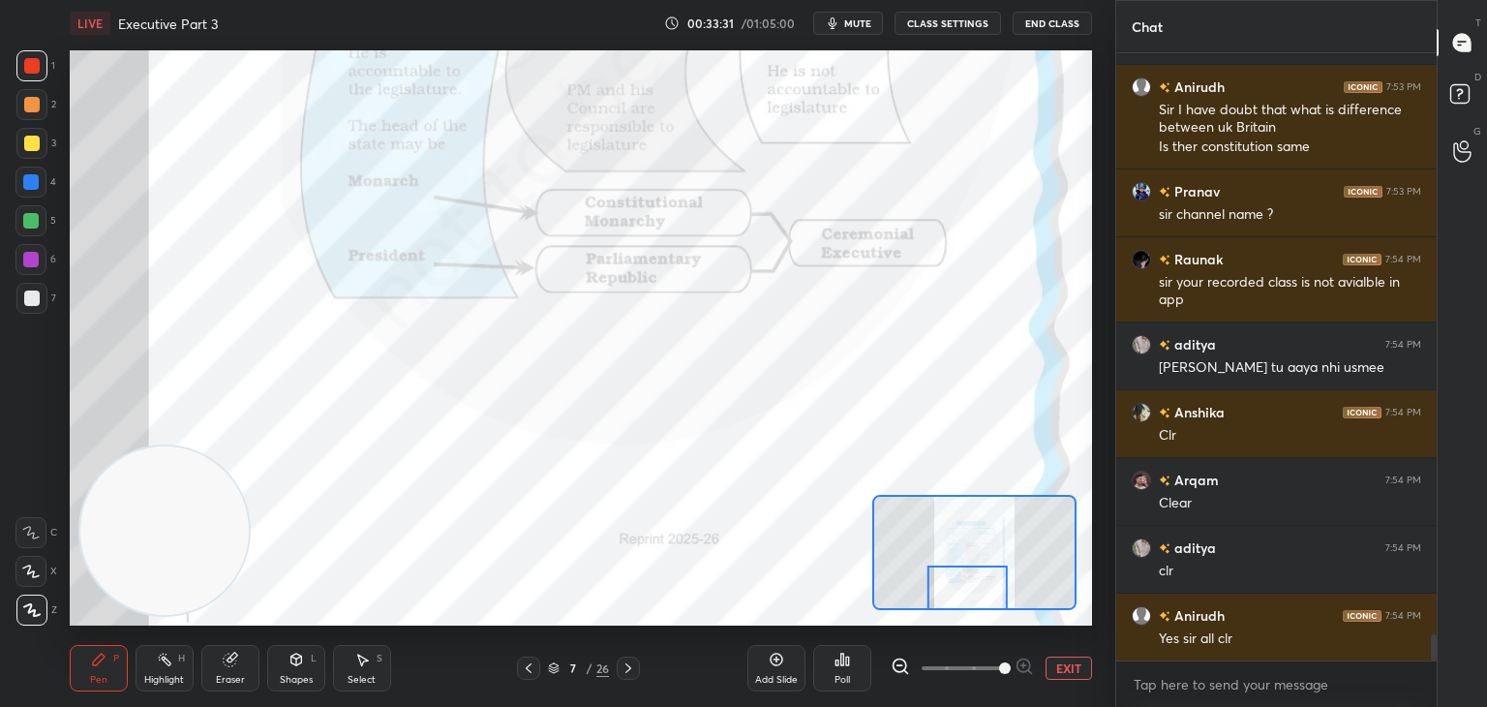
scroll to position [13366, 0]
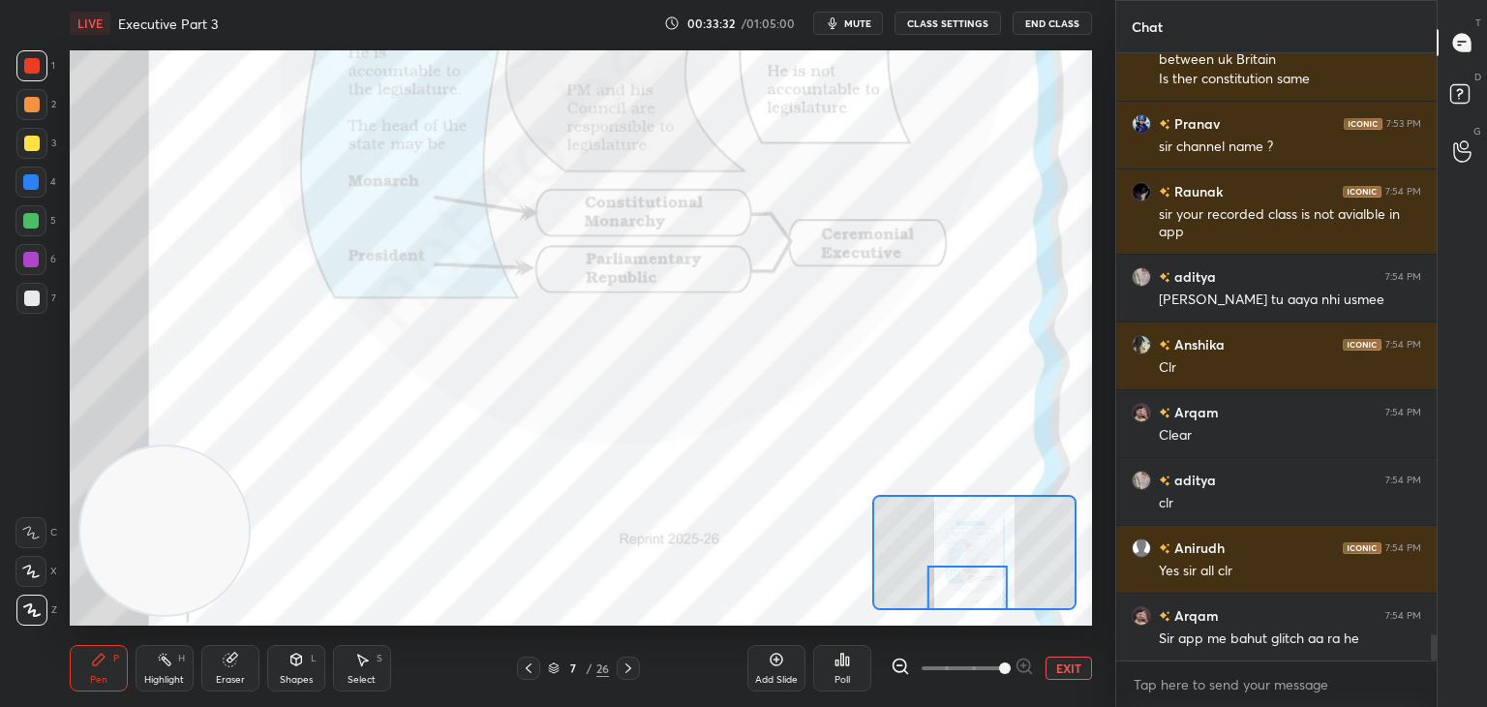
click at [31, 527] on icon at bounding box center [30, 533] width 17 height 14
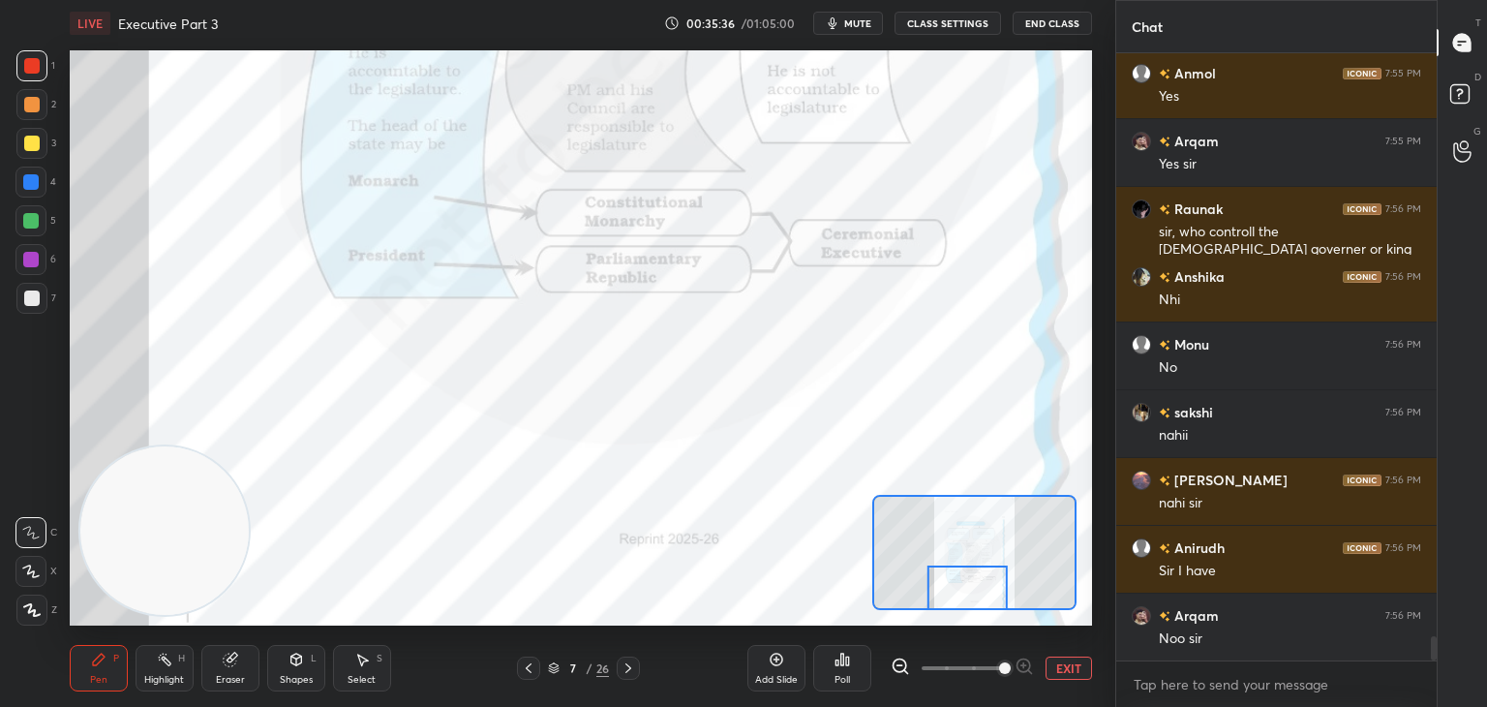
scroll to position [14603, 0]
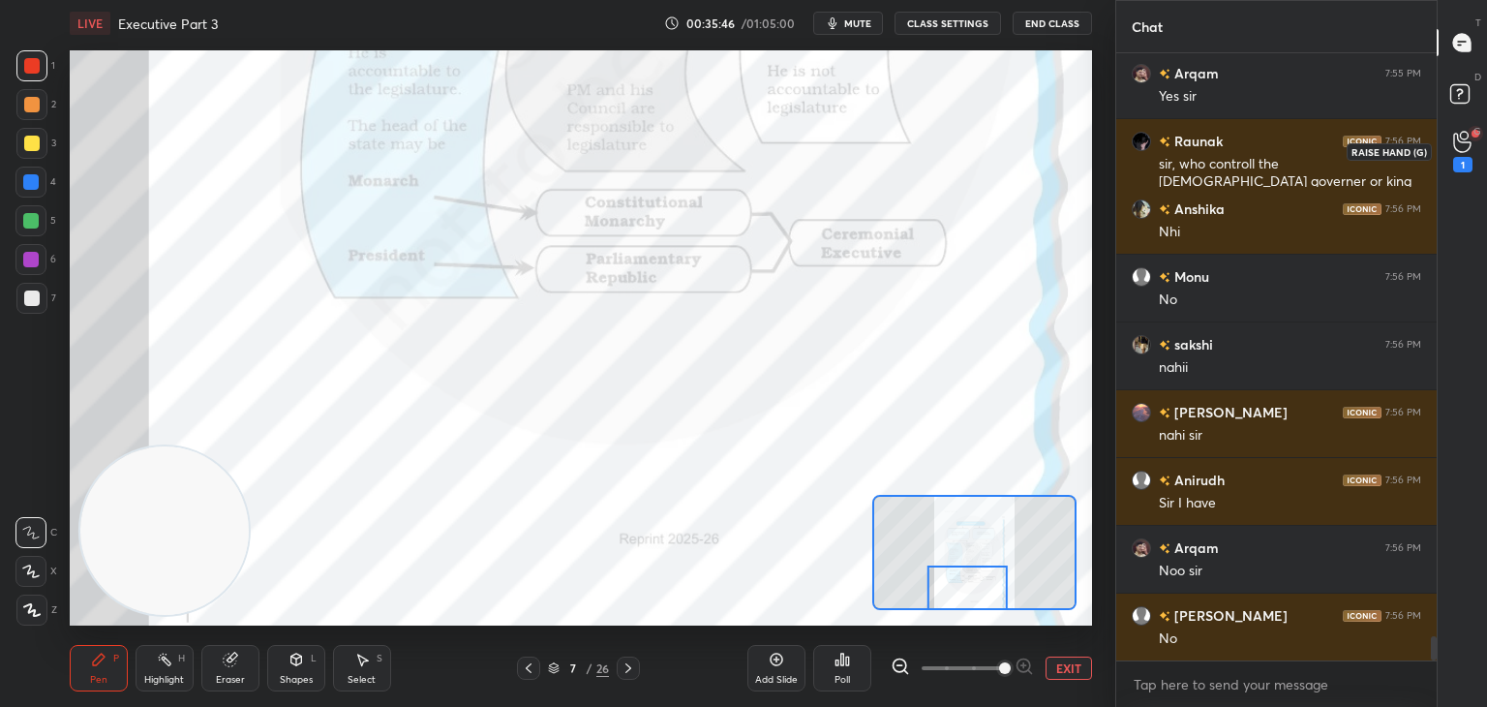
click at [1460, 153] on div "1" at bounding box center [1462, 152] width 19 height 42
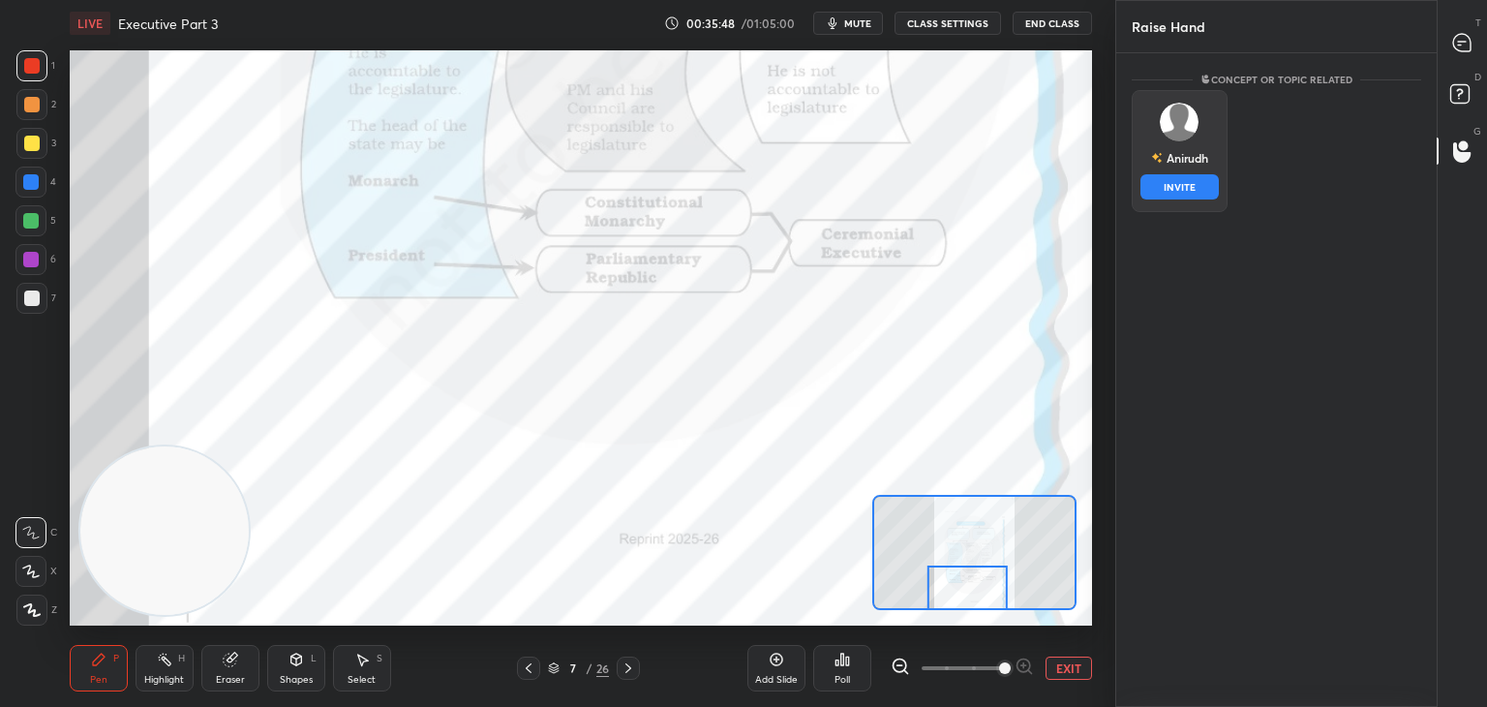
click at [1208, 142] on div "[PERSON_NAME] INVITE" at bounding box center [1179, 151] width 96 height 122
click at [1189, 187] on button "INVITE" at bounding box center [1179, 186] width 78 height 25
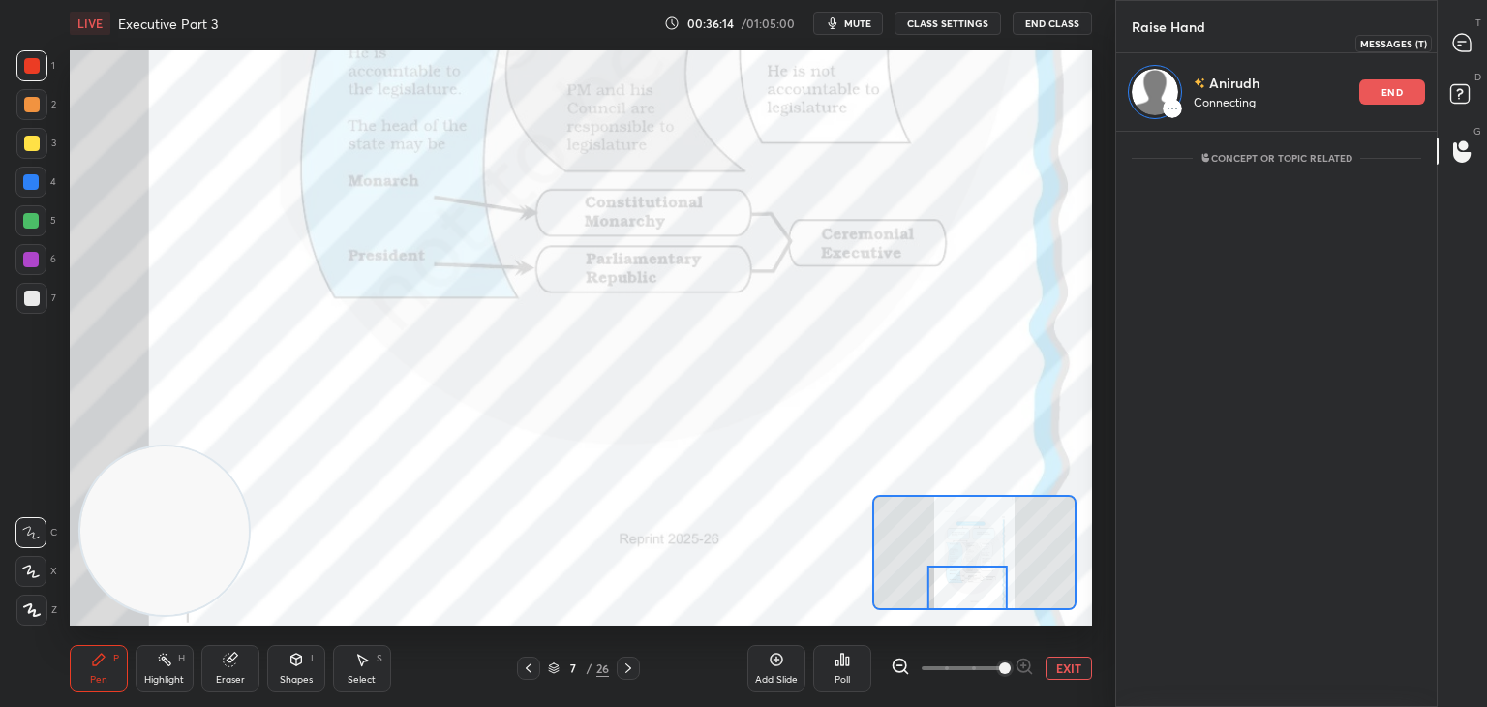
click at [1459, 36] on icon at bounding box center [1461, 42] width 17 height 17
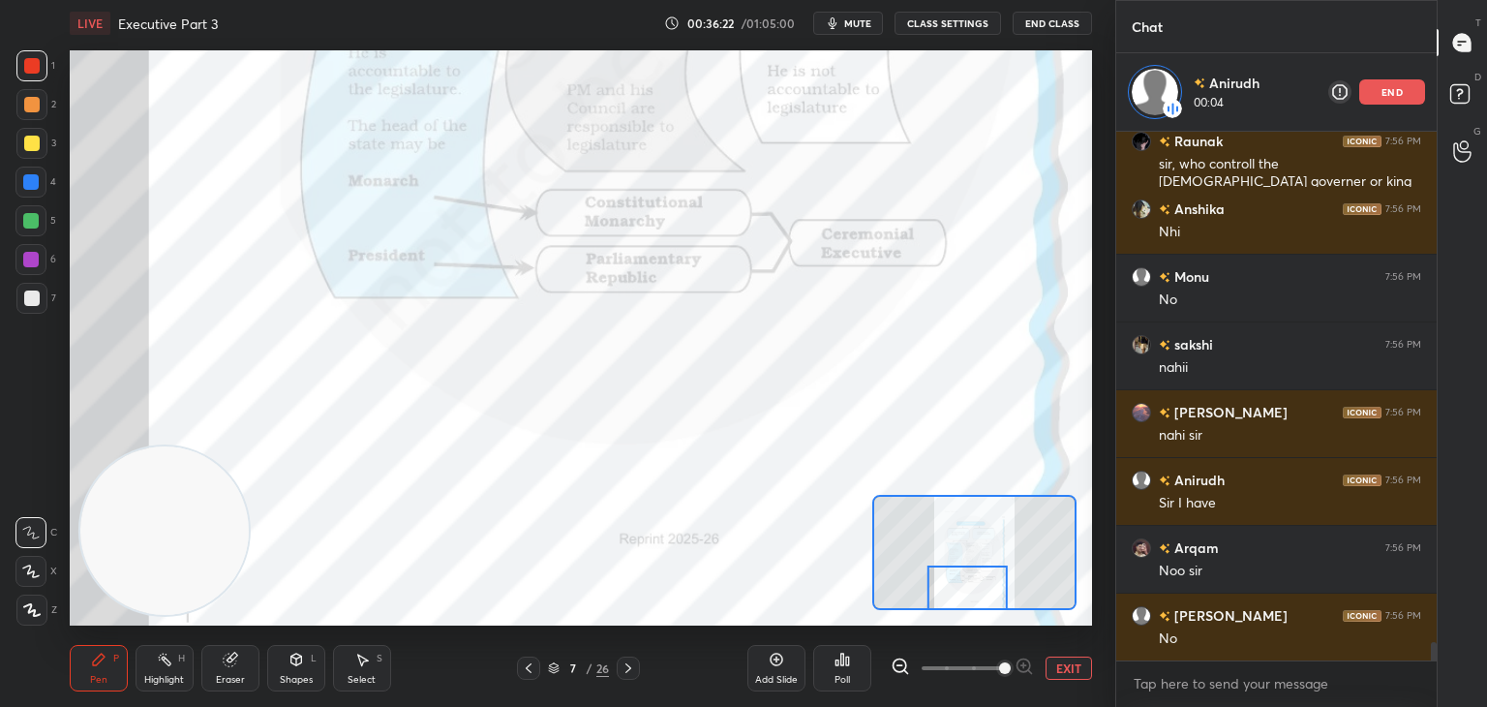
click at [974, 589] on div at bounding box center [967, 587] width 80 height 45
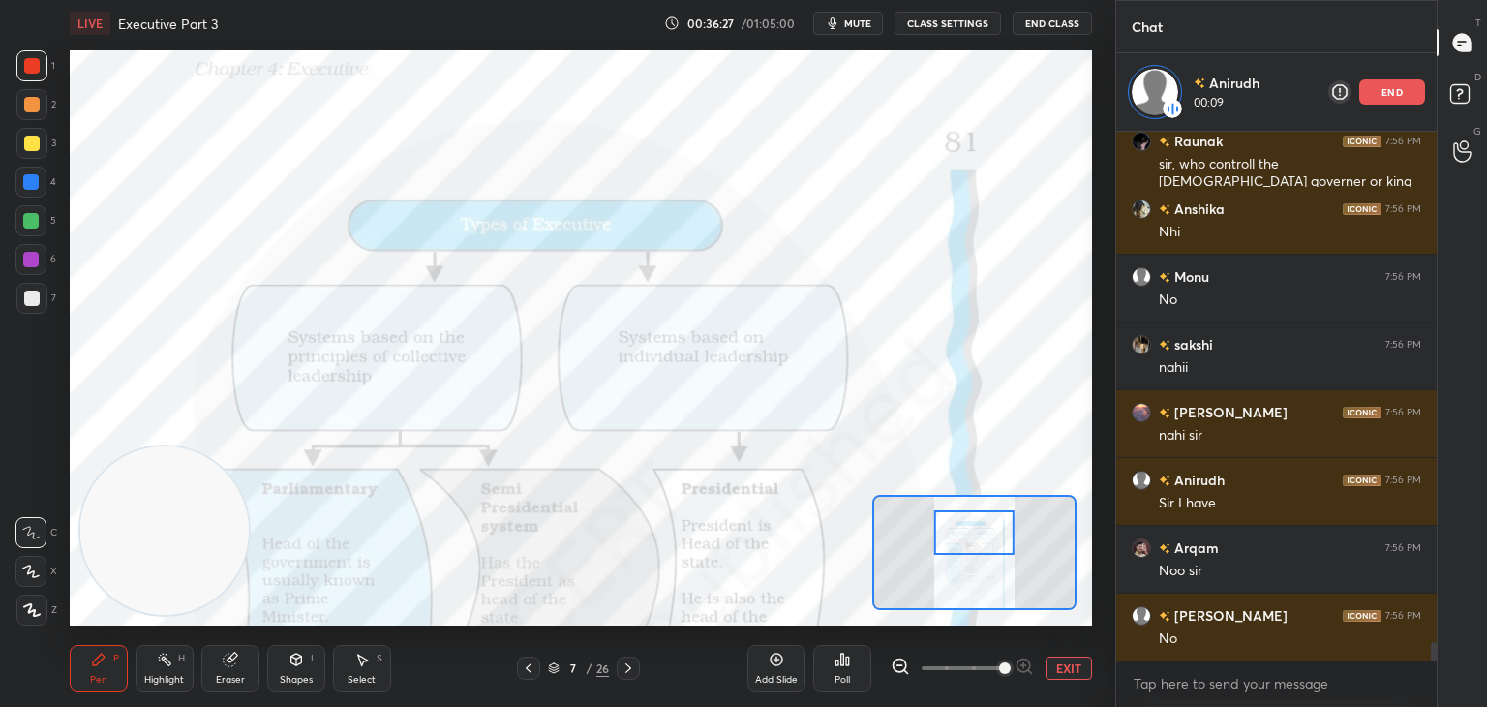
drag, startPoint x: 974, startPoint y: 589, endPoint x: 980, endPoint y: 536, distance: 53.7
click at [980, 536] on div at bounding box center [974, 532] width 80 height 45
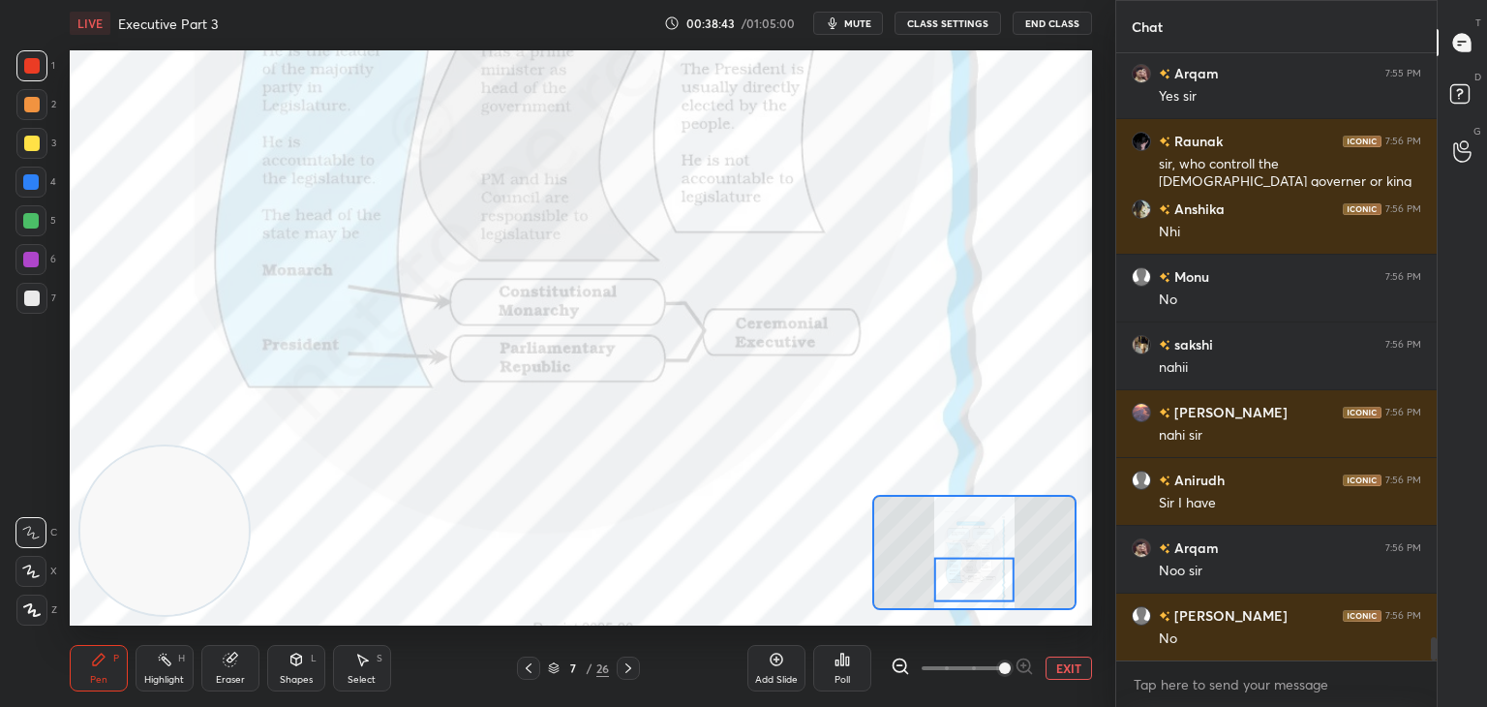
scroll to position [15052, 0]
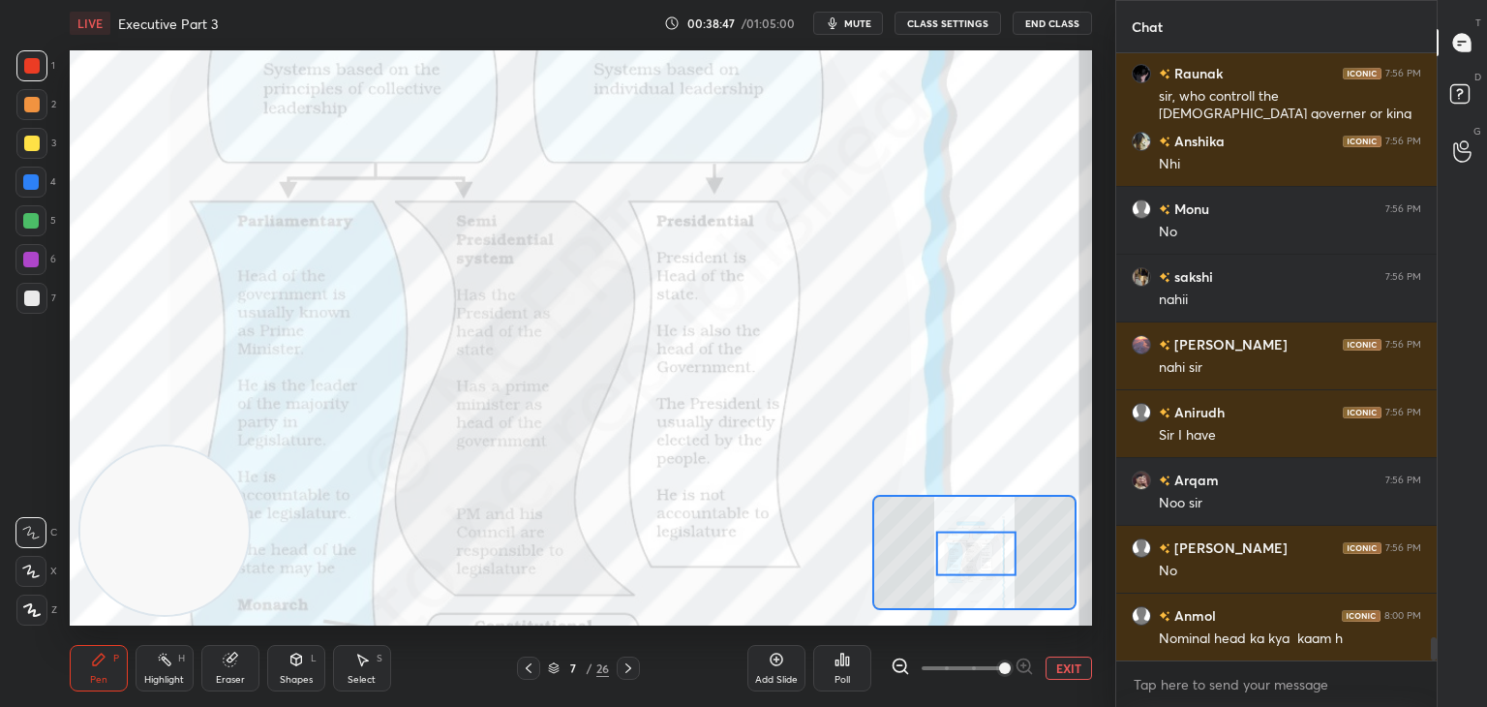
drag, startPoint x: 987, startPoint y: 585, endPoint x: 987, endPoint y: 547, distance: 37.7
click at [987, 547] on div at bounding box center [976, 552] width 80 height 45
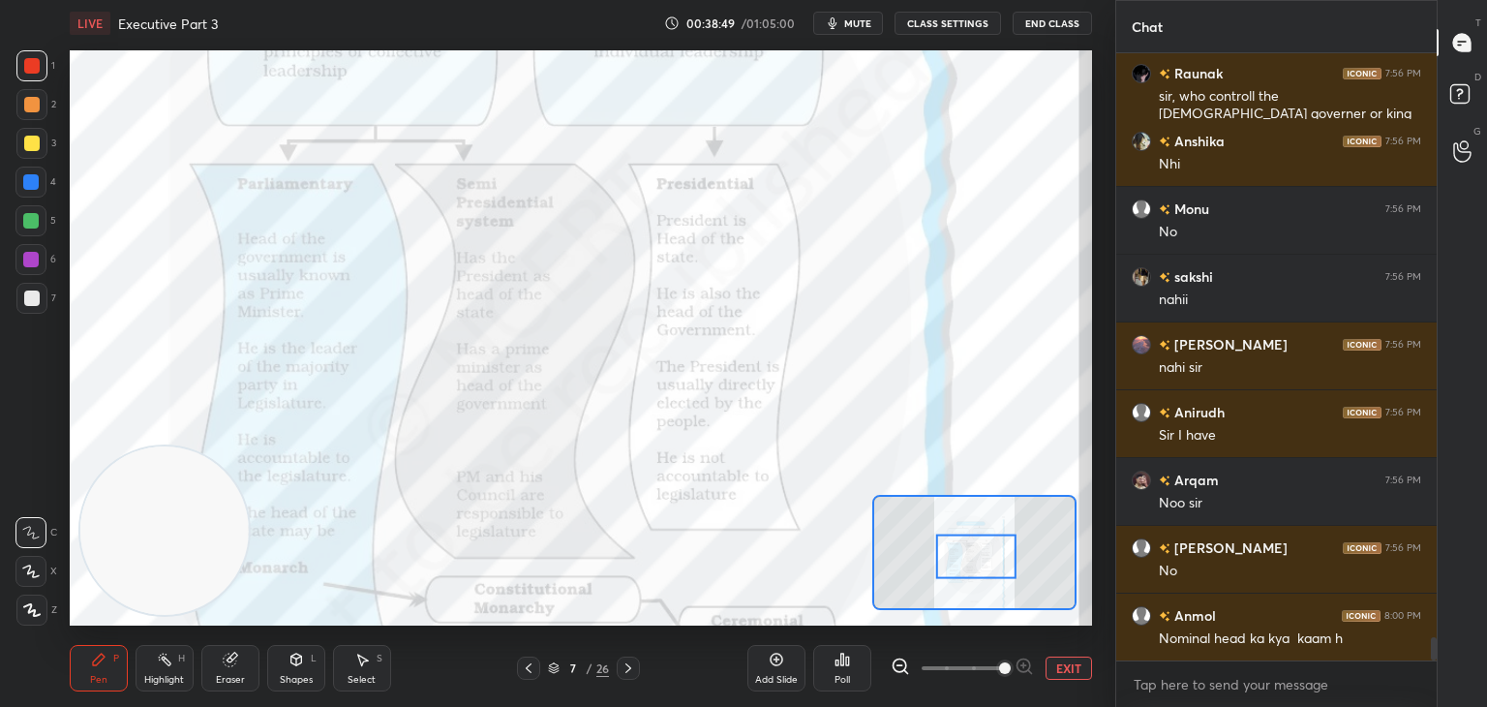
click at [991, 553] on div at bounding box center [976, 555] width 80 height 45
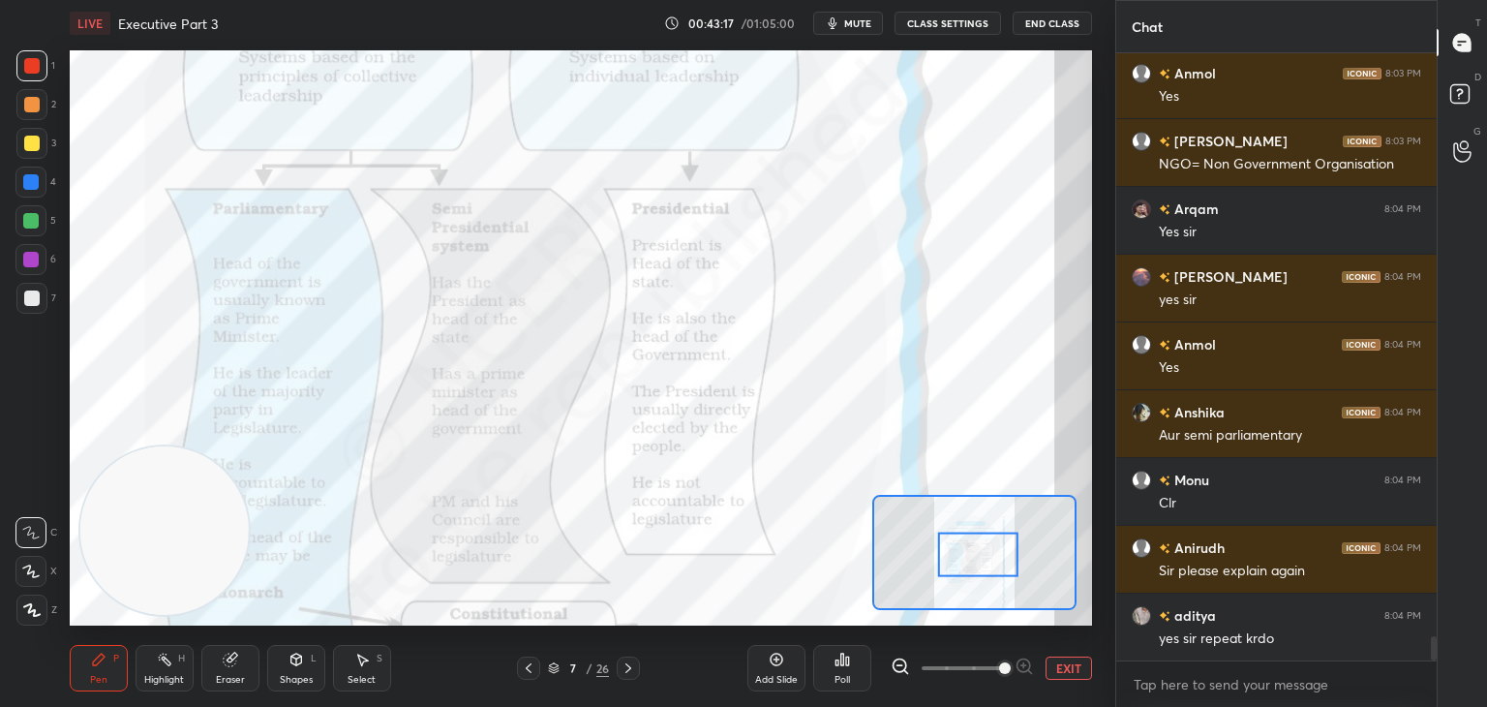
scroll to position [14434, 0]
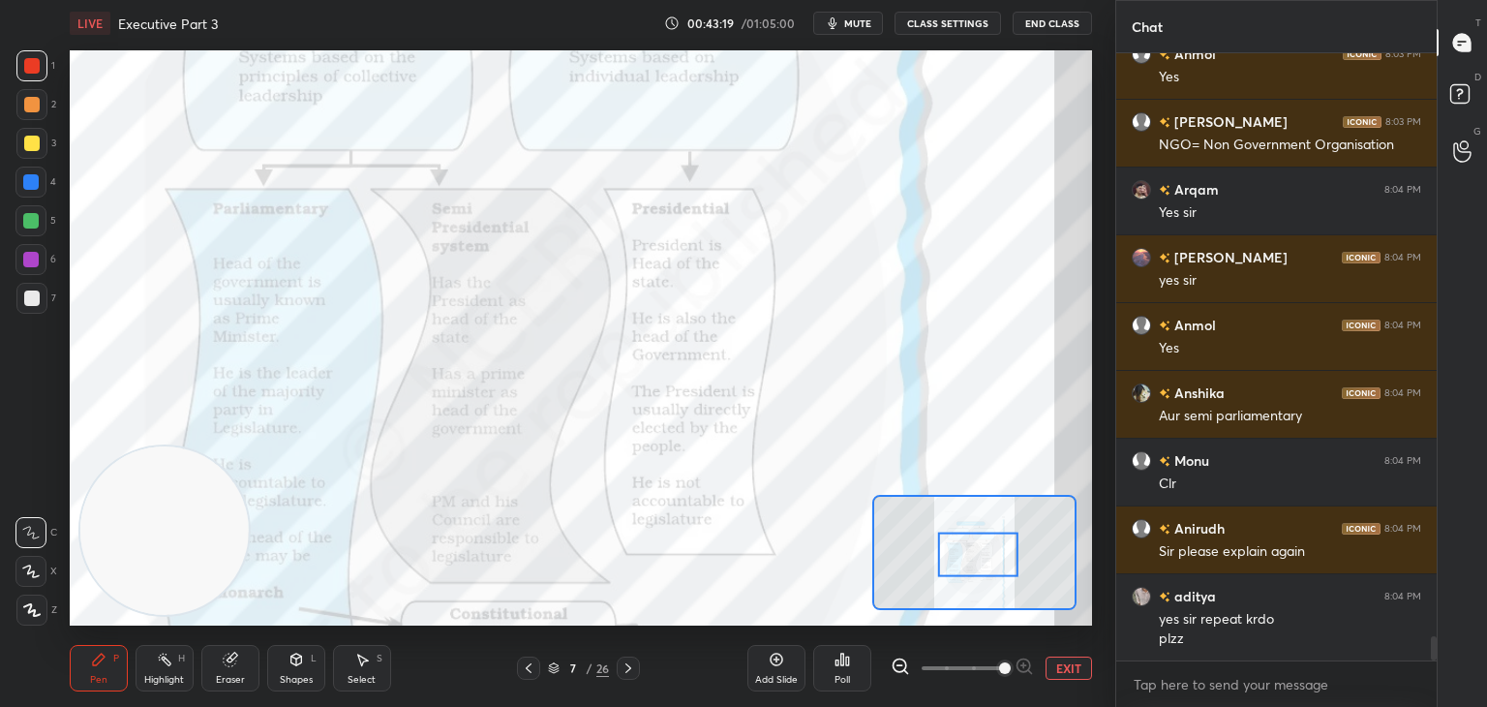
click at [781, 660] on icon at bounding box center [775, 658] width 15 height 15
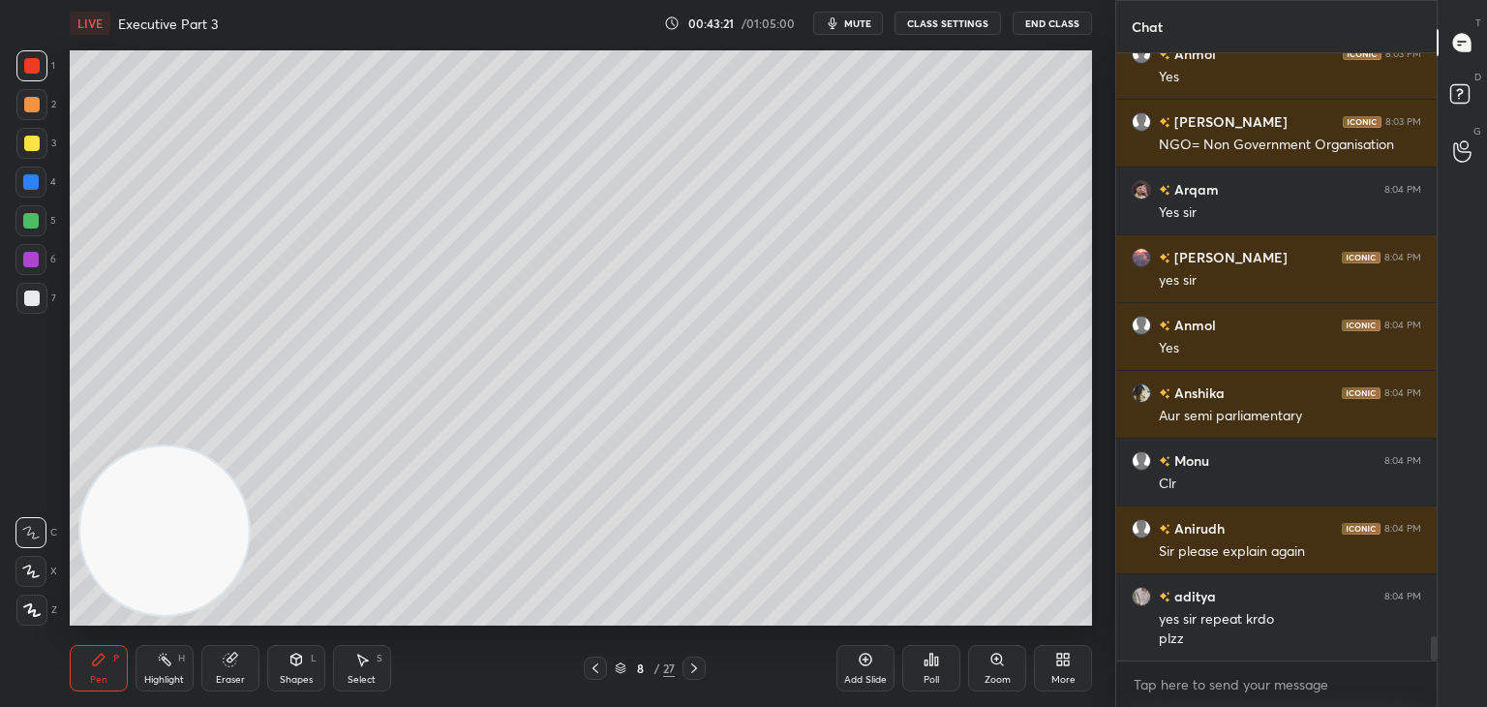
click at [31, 609] on icon at bounding box center [31, 610] width 17 height 14
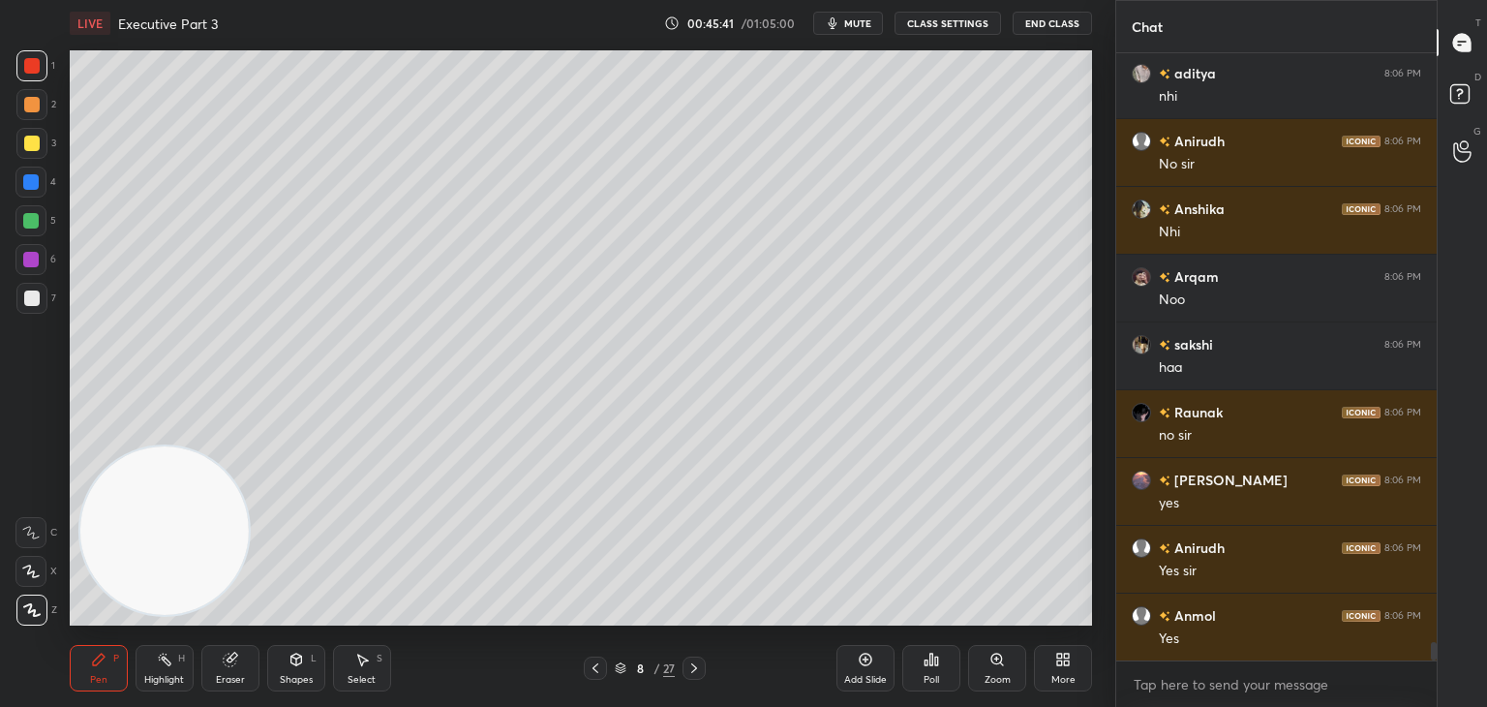
scroll to position [19177, 0]
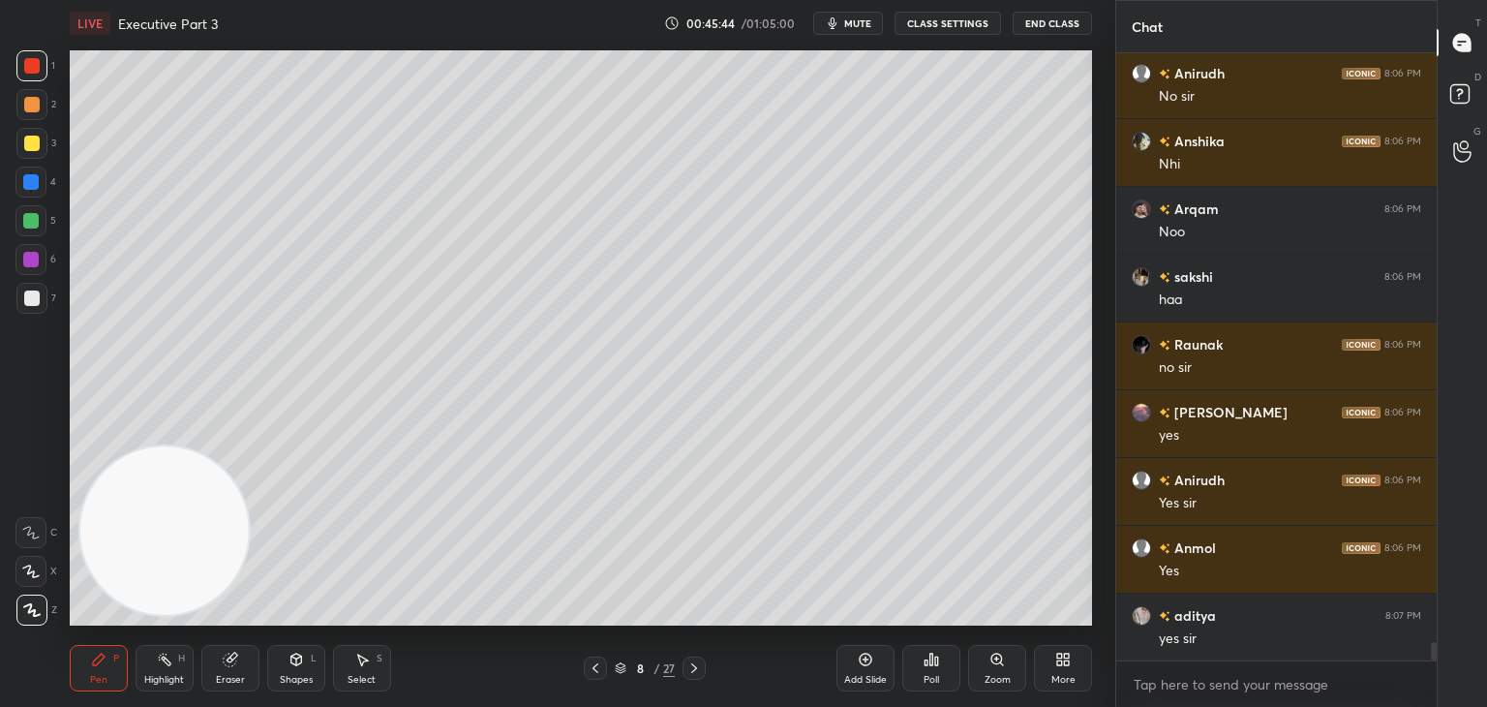
click at [233, 669] on div "Eraser" at bounding box center [230, 668] width 58 height 46
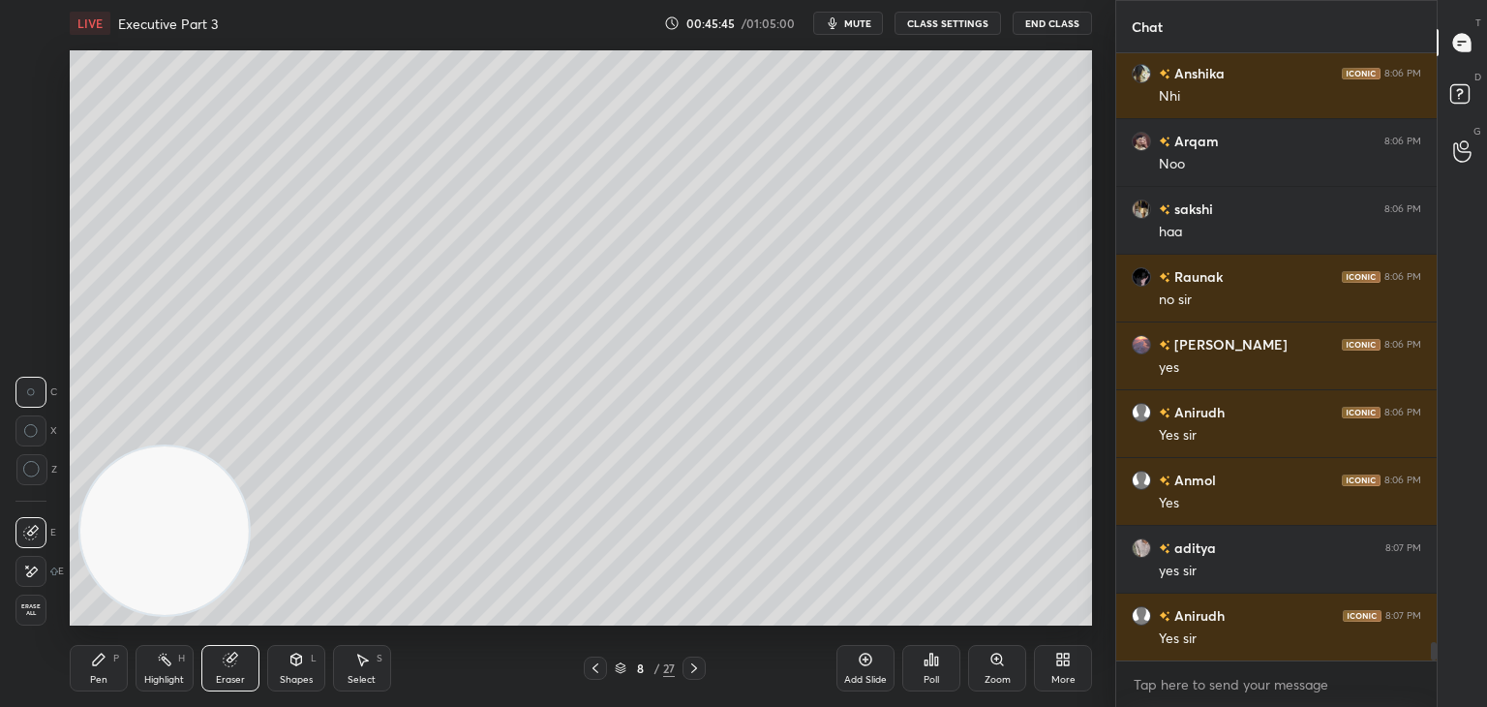
click at [117, 653] on div "P" at bounding box center [116, 658] width 6 height 10
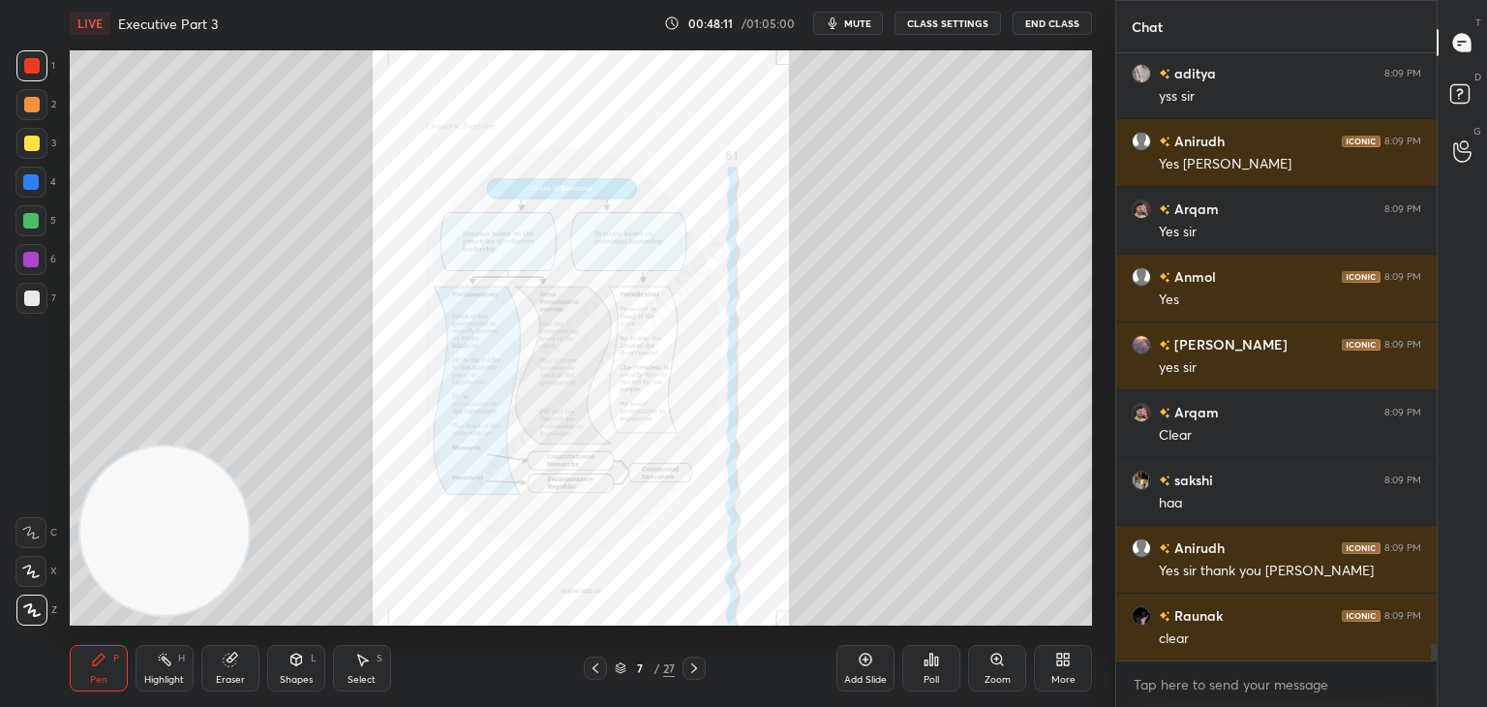
scroll to position [22429, 0]
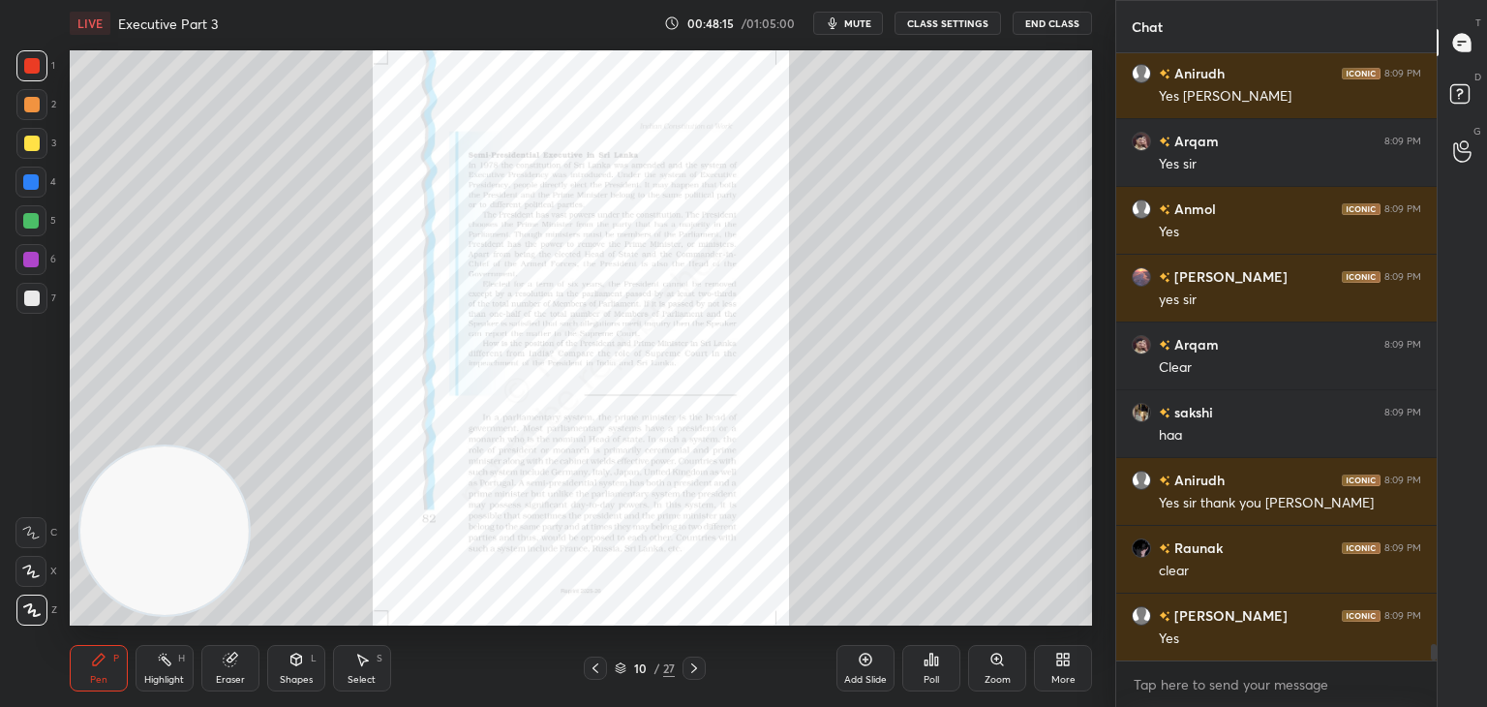
click at [1000, 663] on icon at bounding box center [1001, 663] width 3 height 3
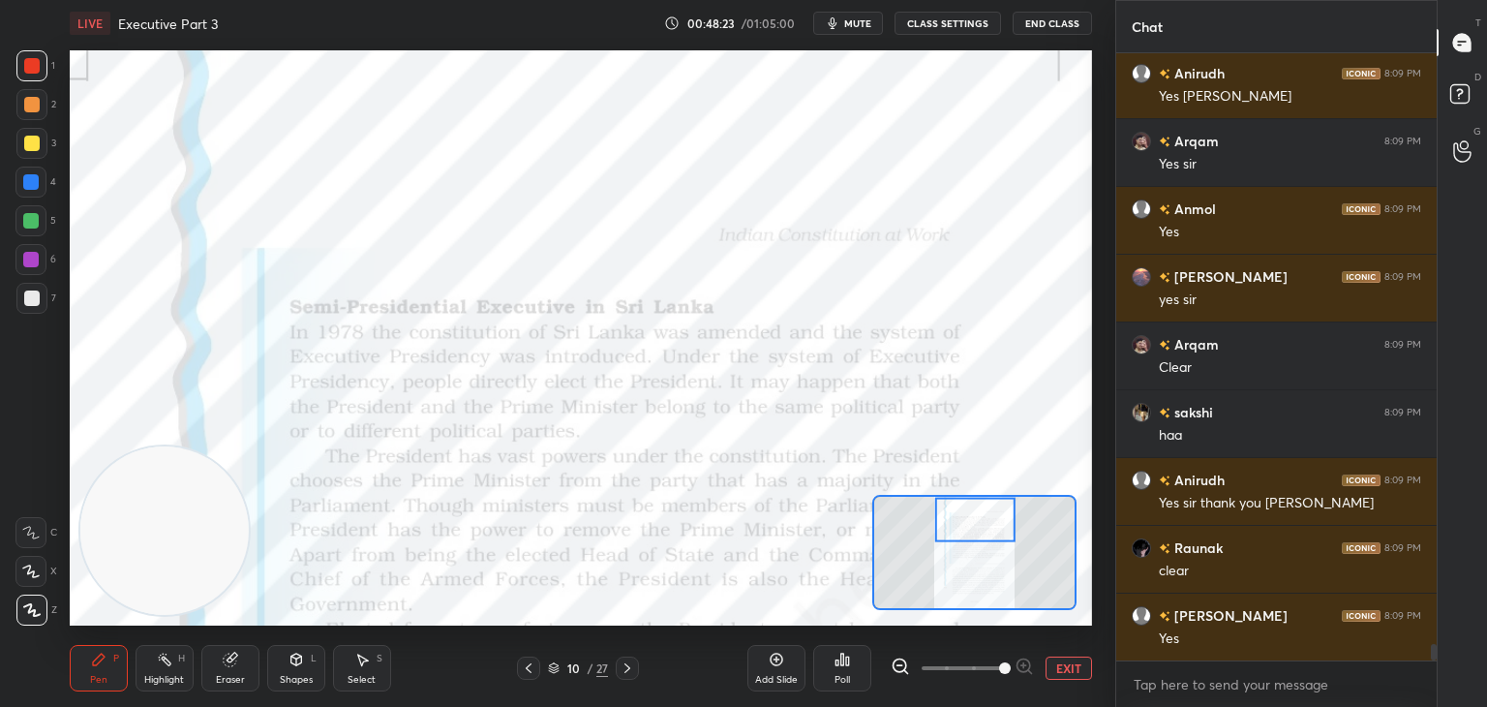
click at [30, 517] on div at bounding box center [30, 532] width 31 height 31
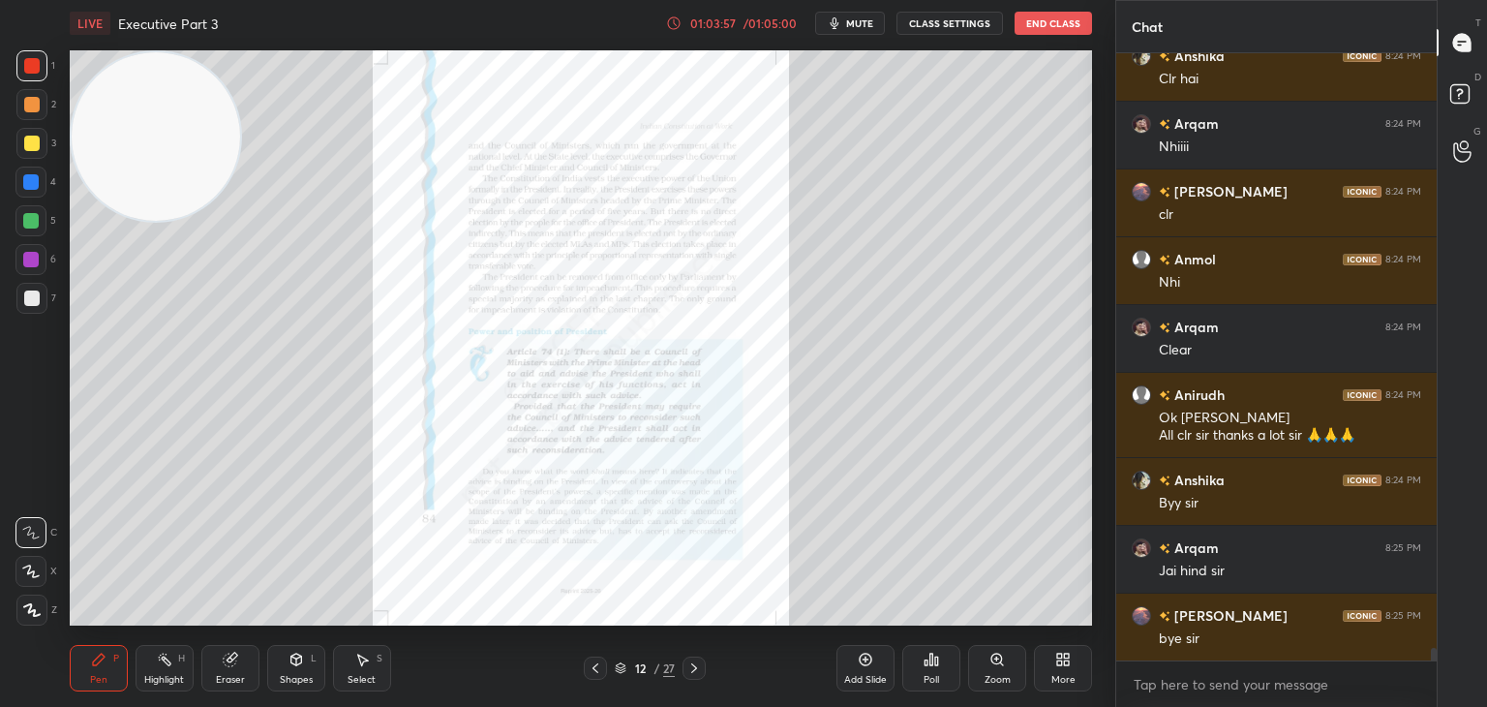
scroll to position [28669, 0]
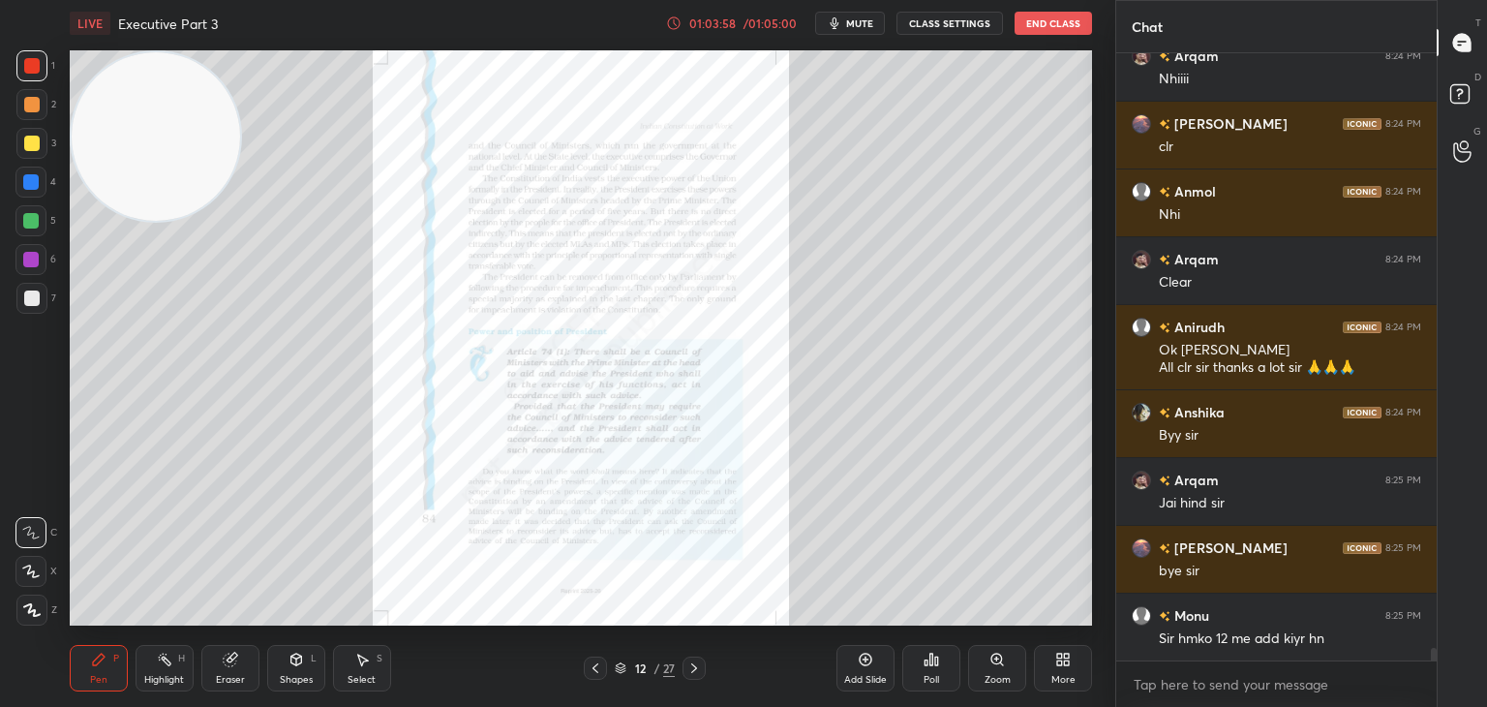
click at [1062, 24] on button "End Class" at bounding box center [1052, 23] width 77 height 23
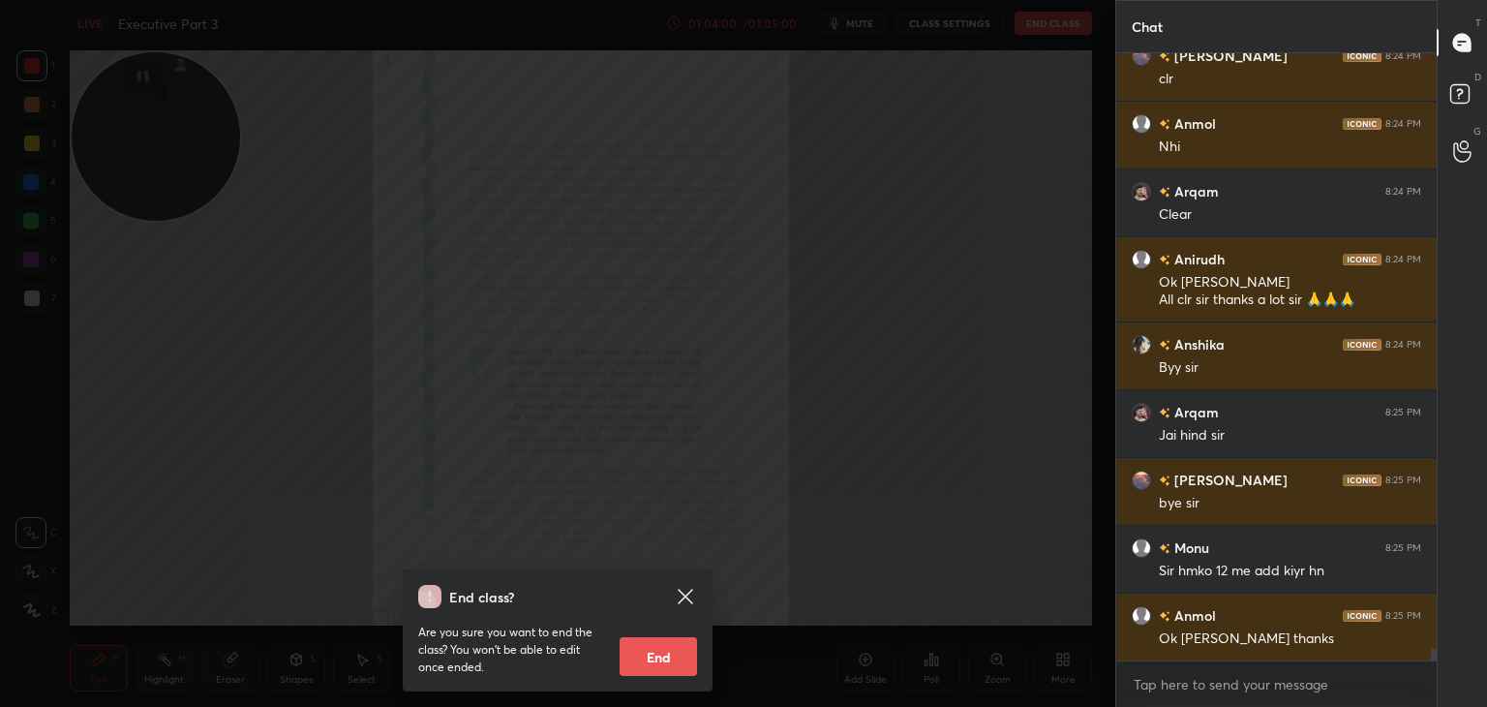
click at [664, 658] on button "End" at bounding box center [657, 656] width 77 height 39
type textarea "x"
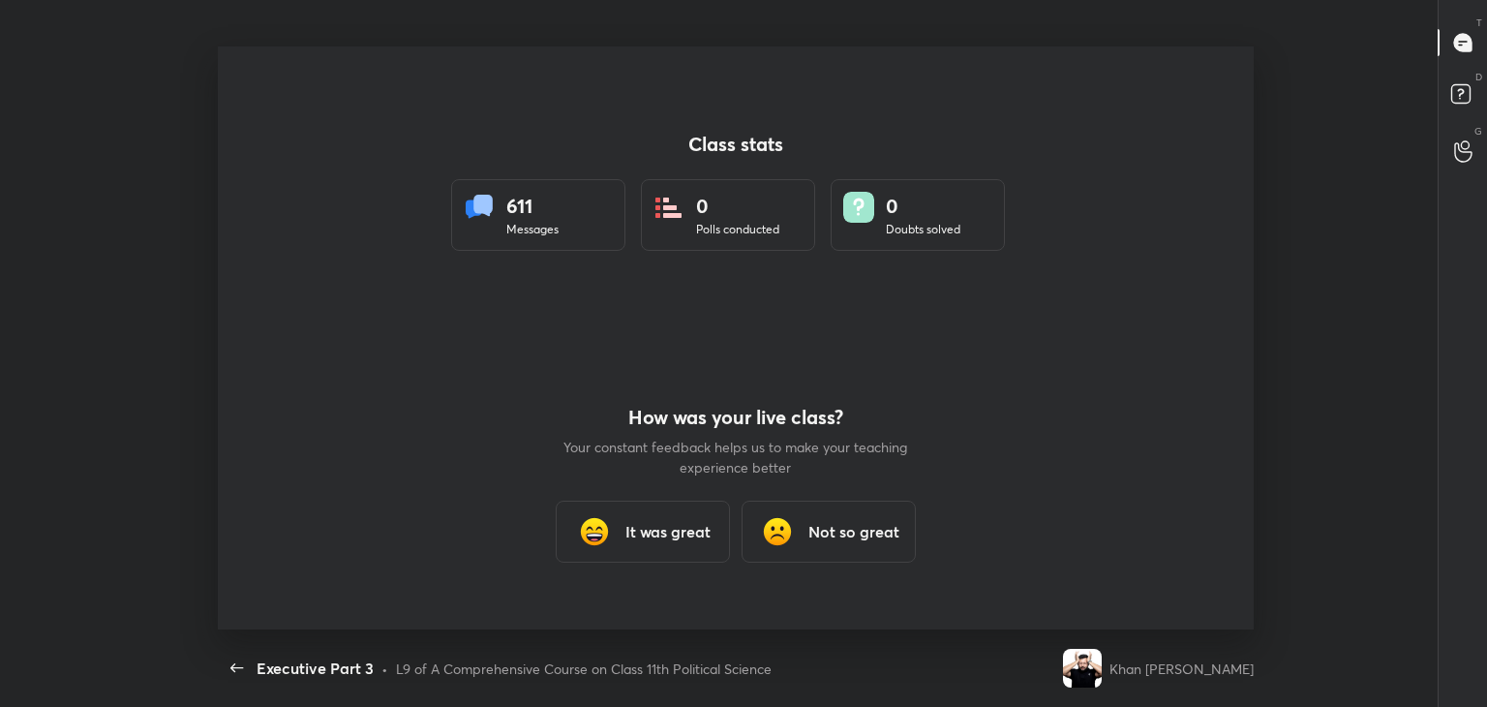
scroll to position [583, 1470]
click at [647, 532] on h3 "It was great" at bounding box center [667, 531] width 85 height 23
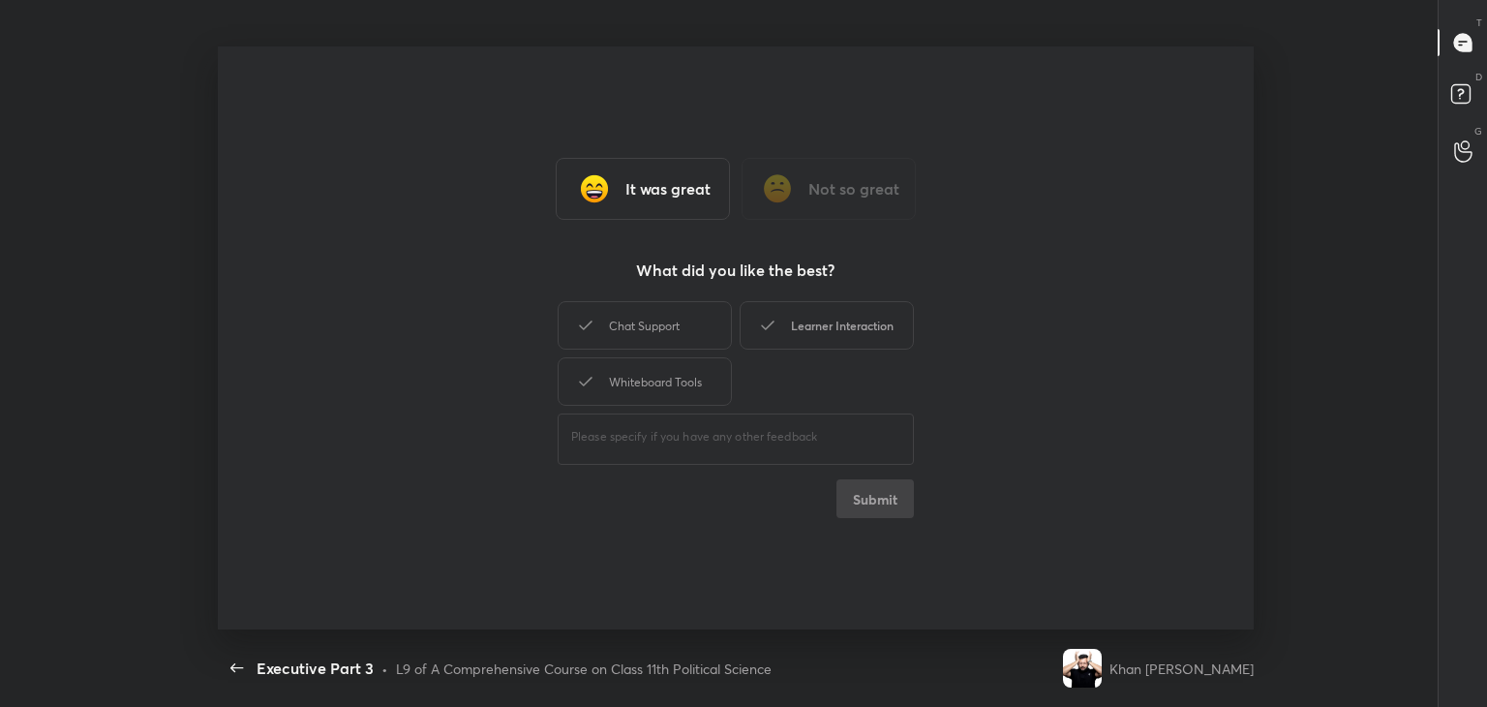
click at [826, 332] on div "Learner Interaction" at bounding box center [826, 325] width 174 height 48
click at [677, 400] on div "Whiteboard Tools" at bounding box center [644, 381] width 174 height 48
click at [856, 502] on button "Submit" at bounding box center [874, 498] width 77 height 39
